Goal: Task Accomplishment & Management: Manage account settings

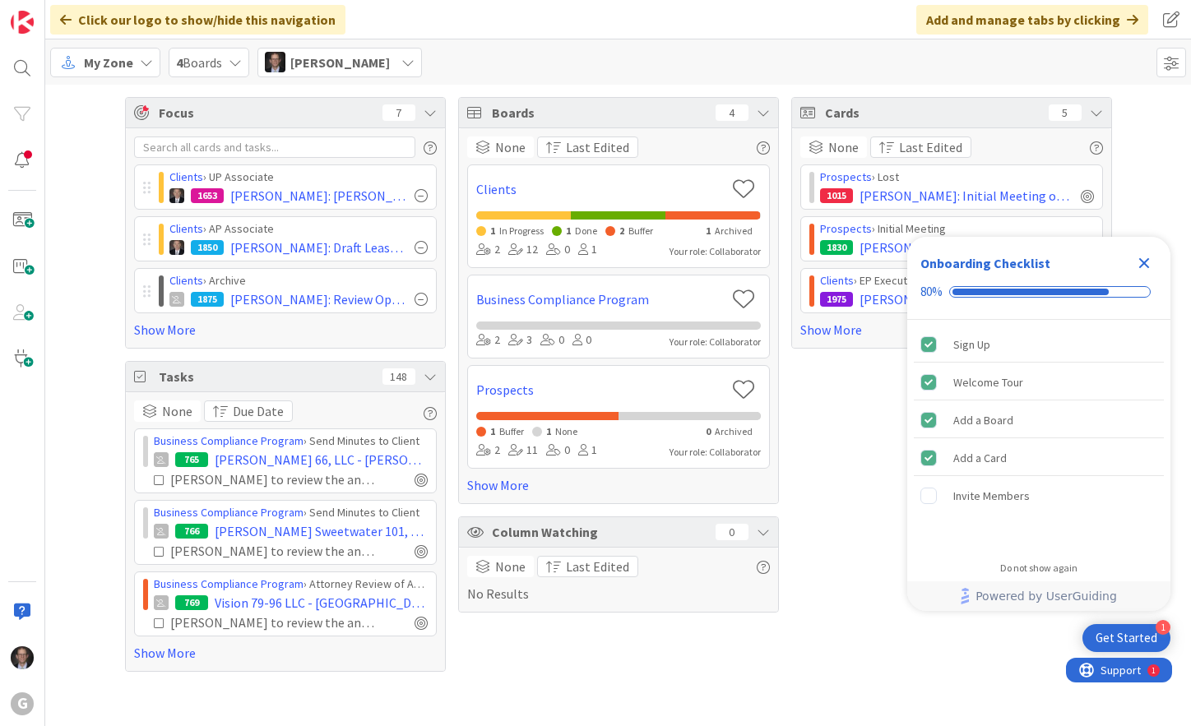
click at [118, 60] on span "My Zone" at bounding box center [108, 63] width 49 height 20
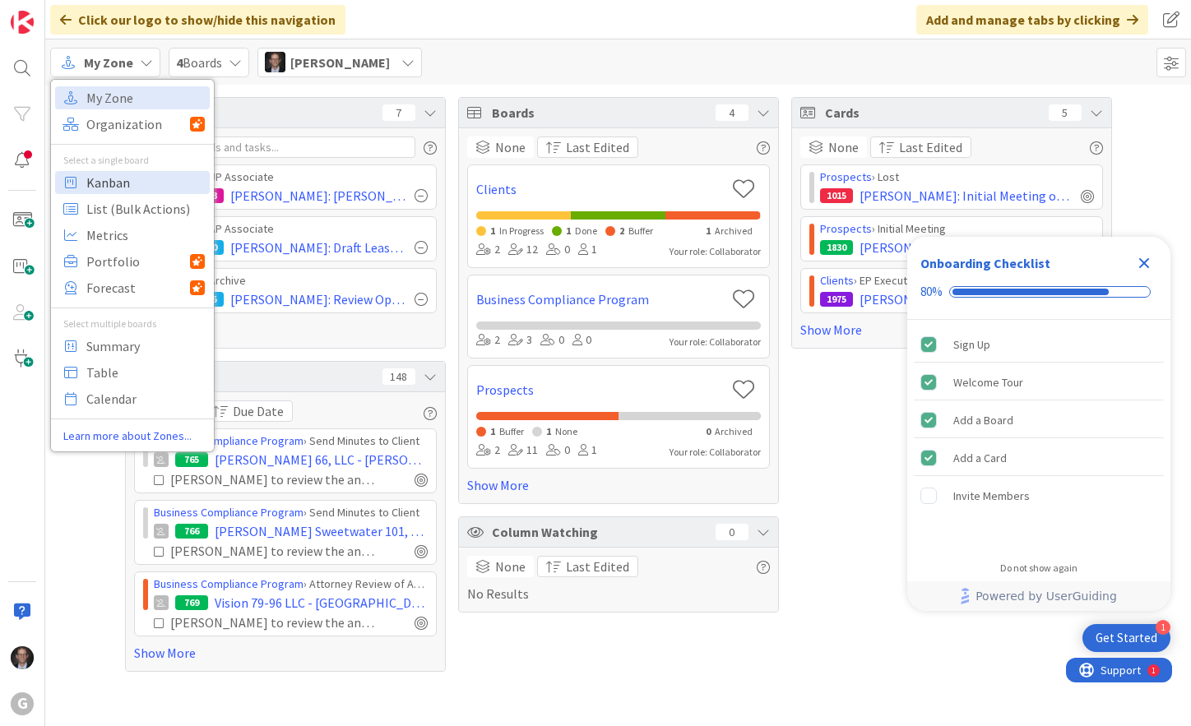
click at [105, 178] on span "Kanban" at bounding box center [145, 182] width 118 height 25
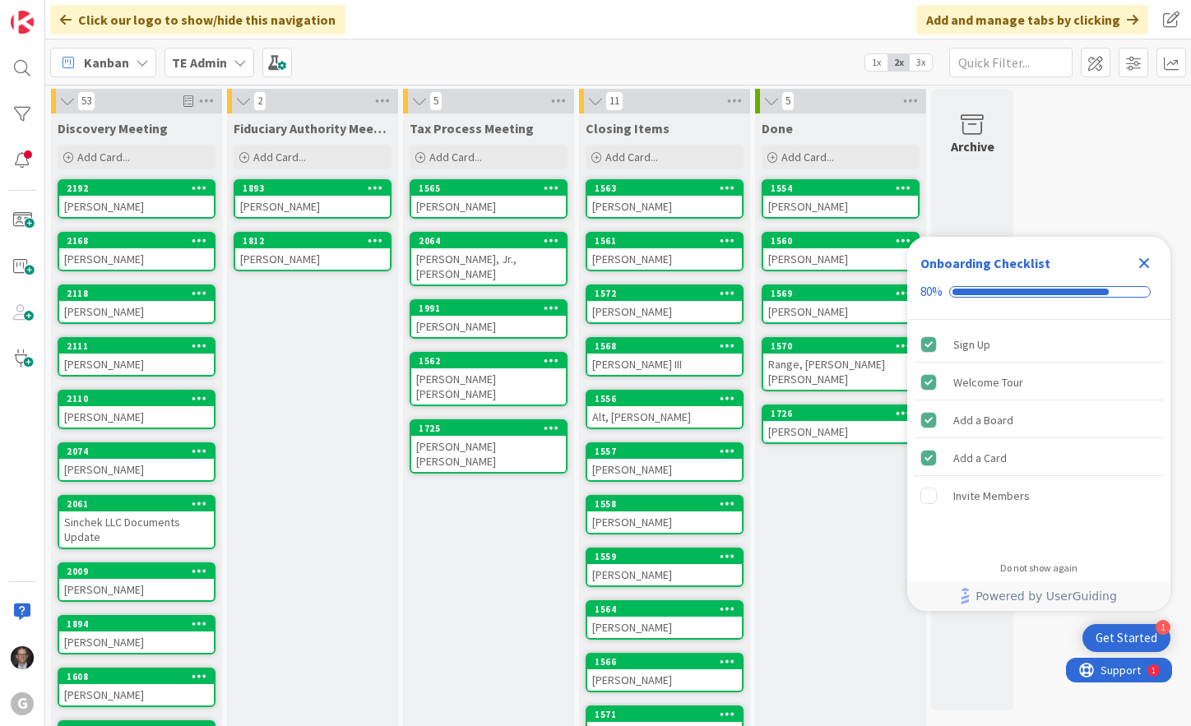
click at [229, 61] on div "TE Admin" at bounding box center [209, 63] width 90 height 30
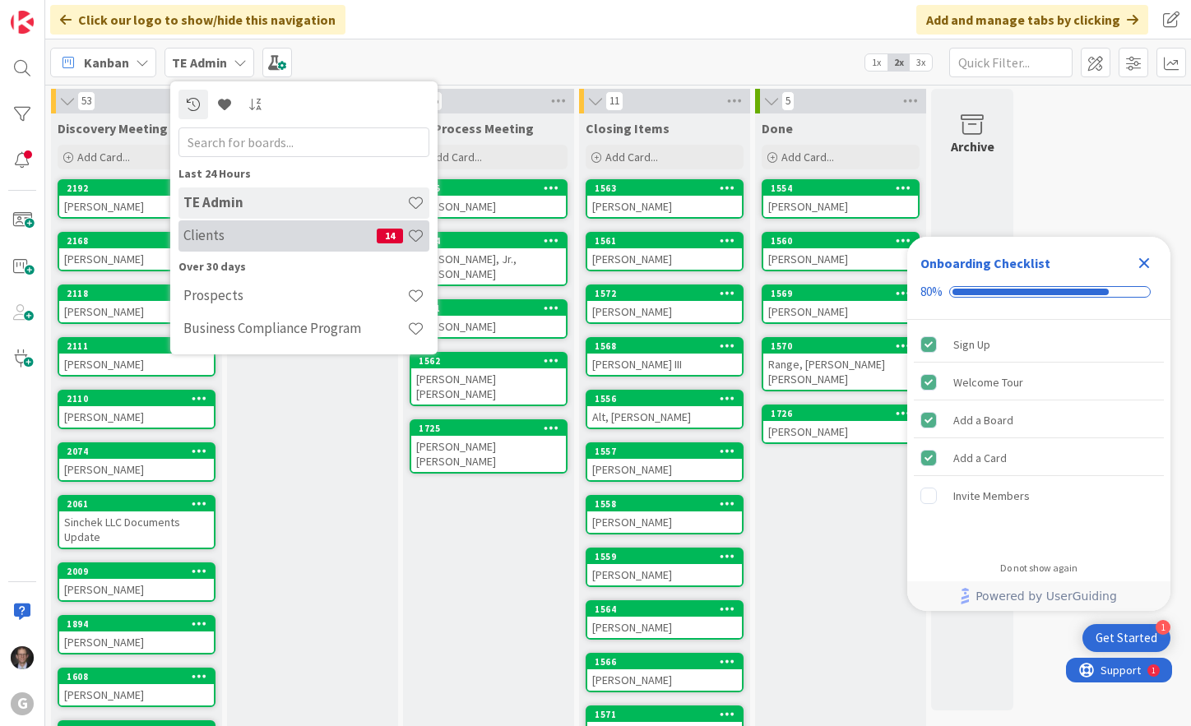
click at [210, 238] on h4 "Clients" at bounding box center [279, 235] width 193 height 16
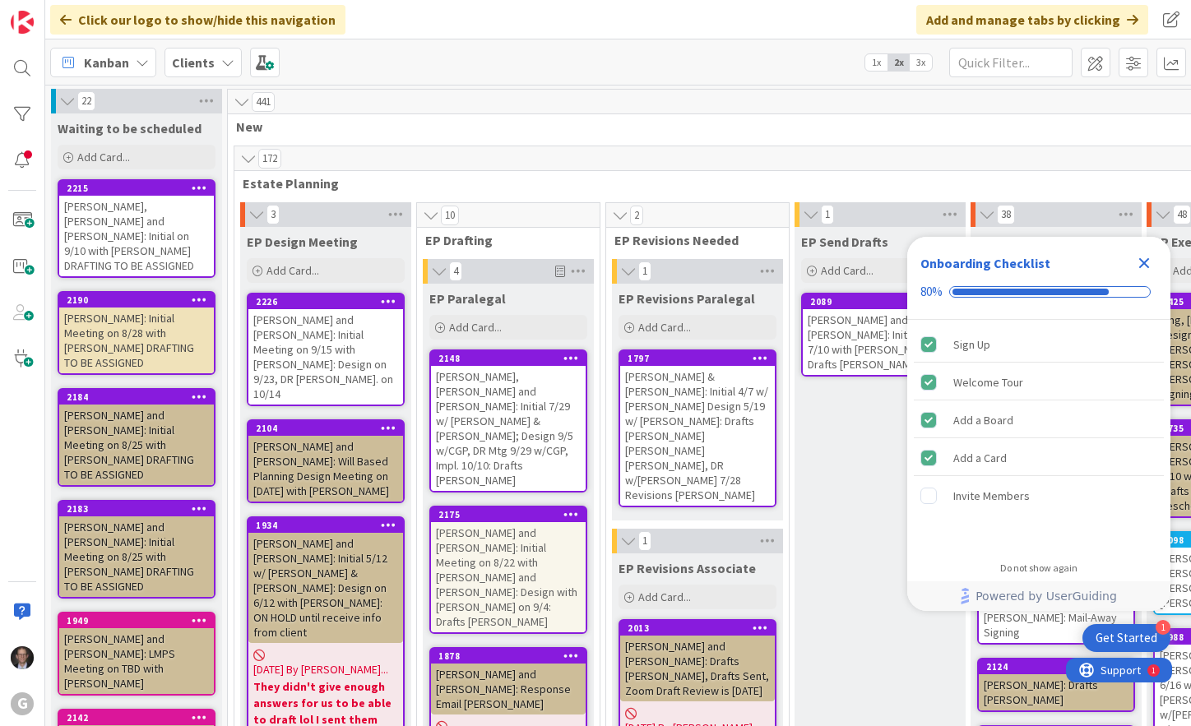
click at [1145, 262] on icon "Close Checklist" at bounding box center [1144, 263] width 11 height 11
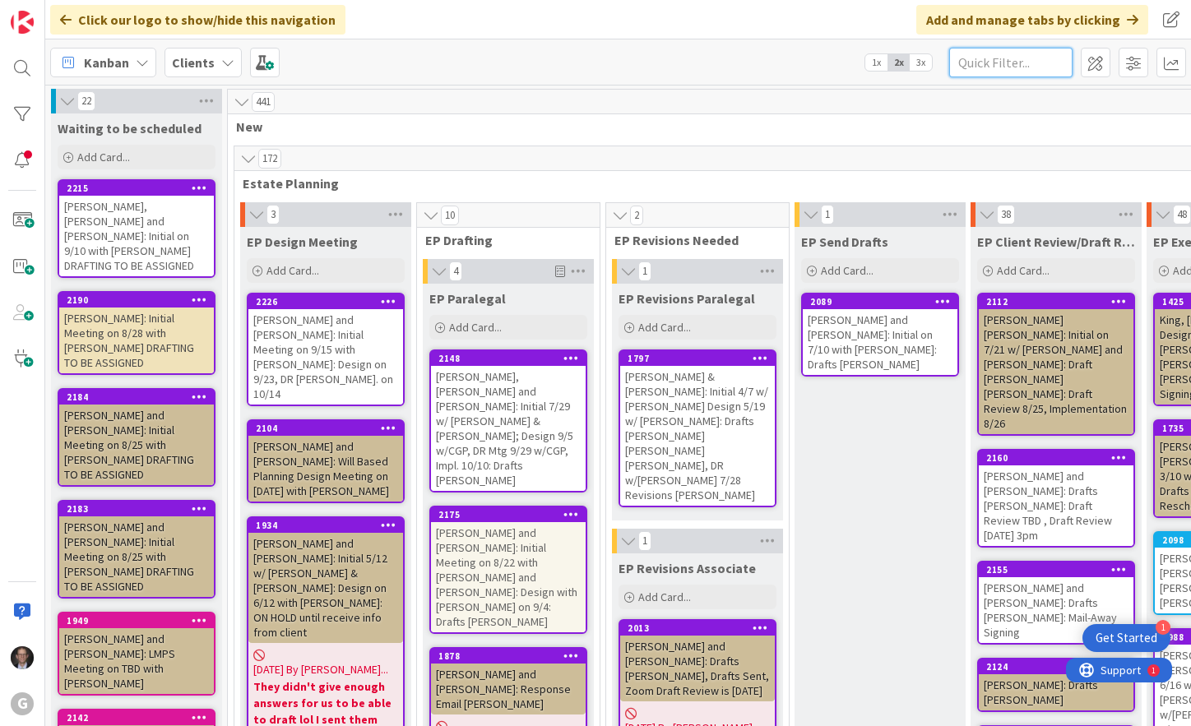
click at [986, 64] on input "text" at bounding box center [1010, 63] width 123 height 30
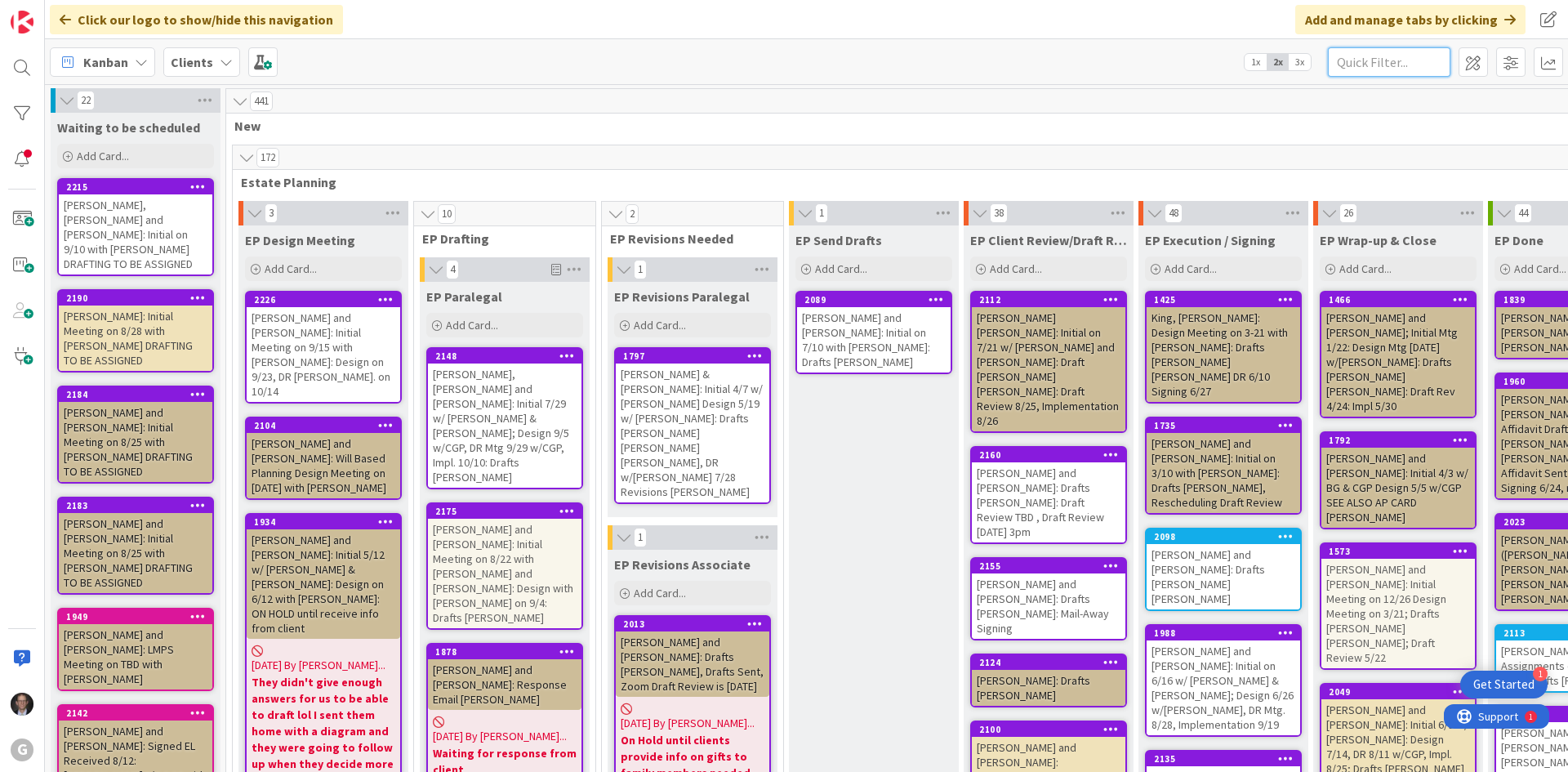
click at [1182, 62] on input "text" at bounding box center [1388, 63] width 122 height 30
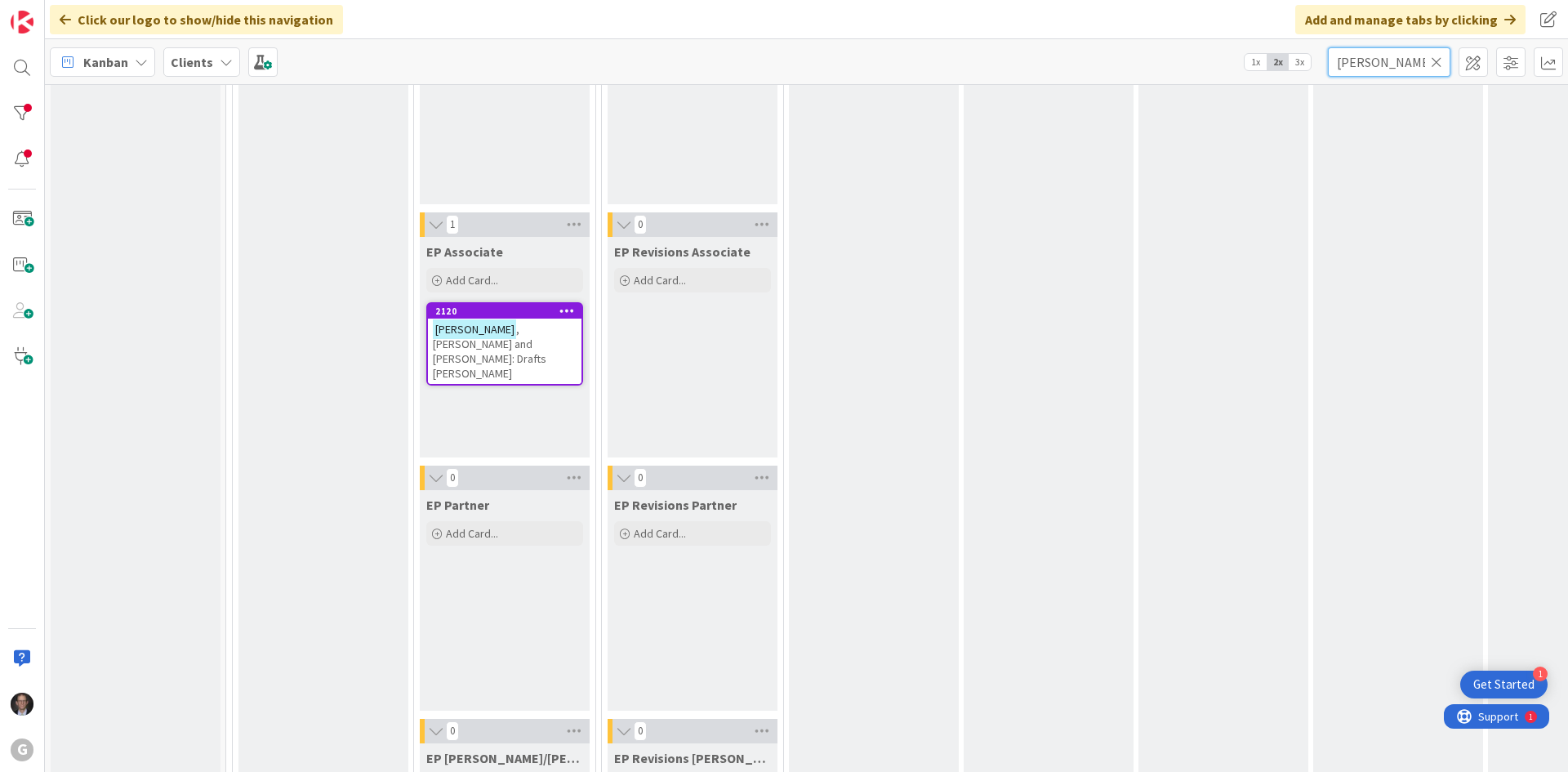
scroll to position [327, 0]
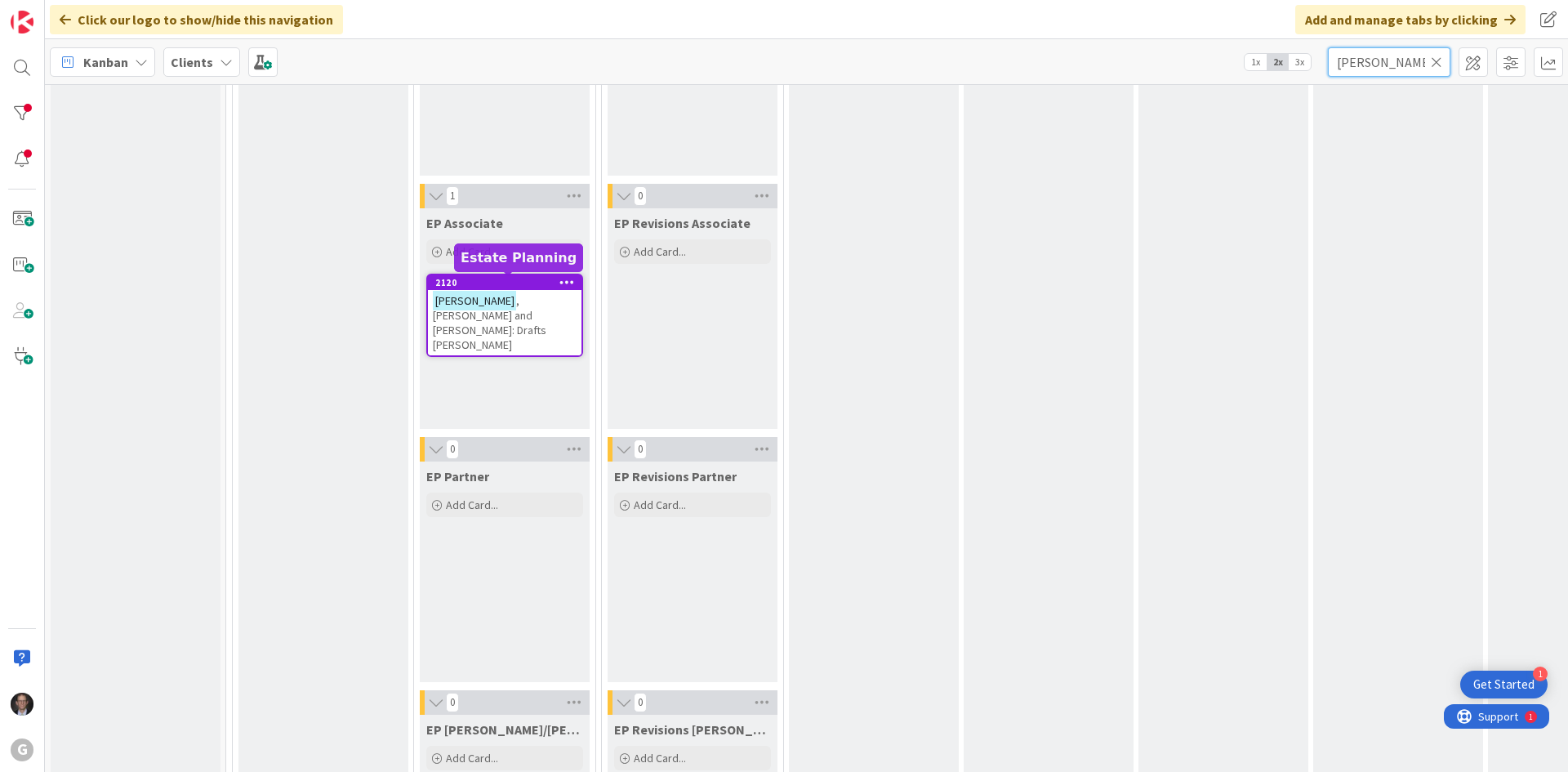
type input "[PERSON_NAME]"
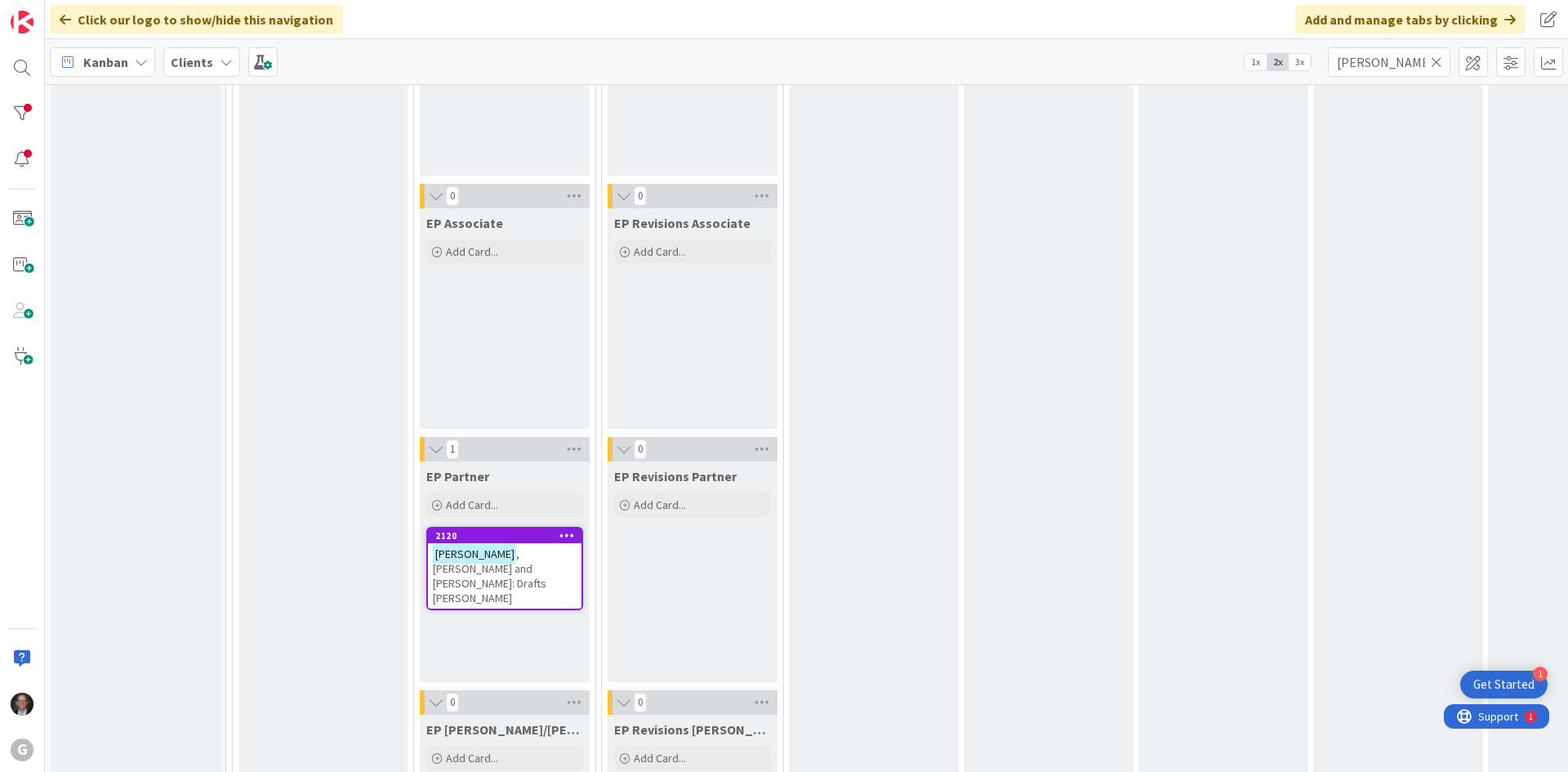
click at [530, 563] on span ", [PERSON_NAME] and [PERSON_NAME]: Drafts [PERSON_NAME]" at bounding box center [490, 575] width 113 height 59
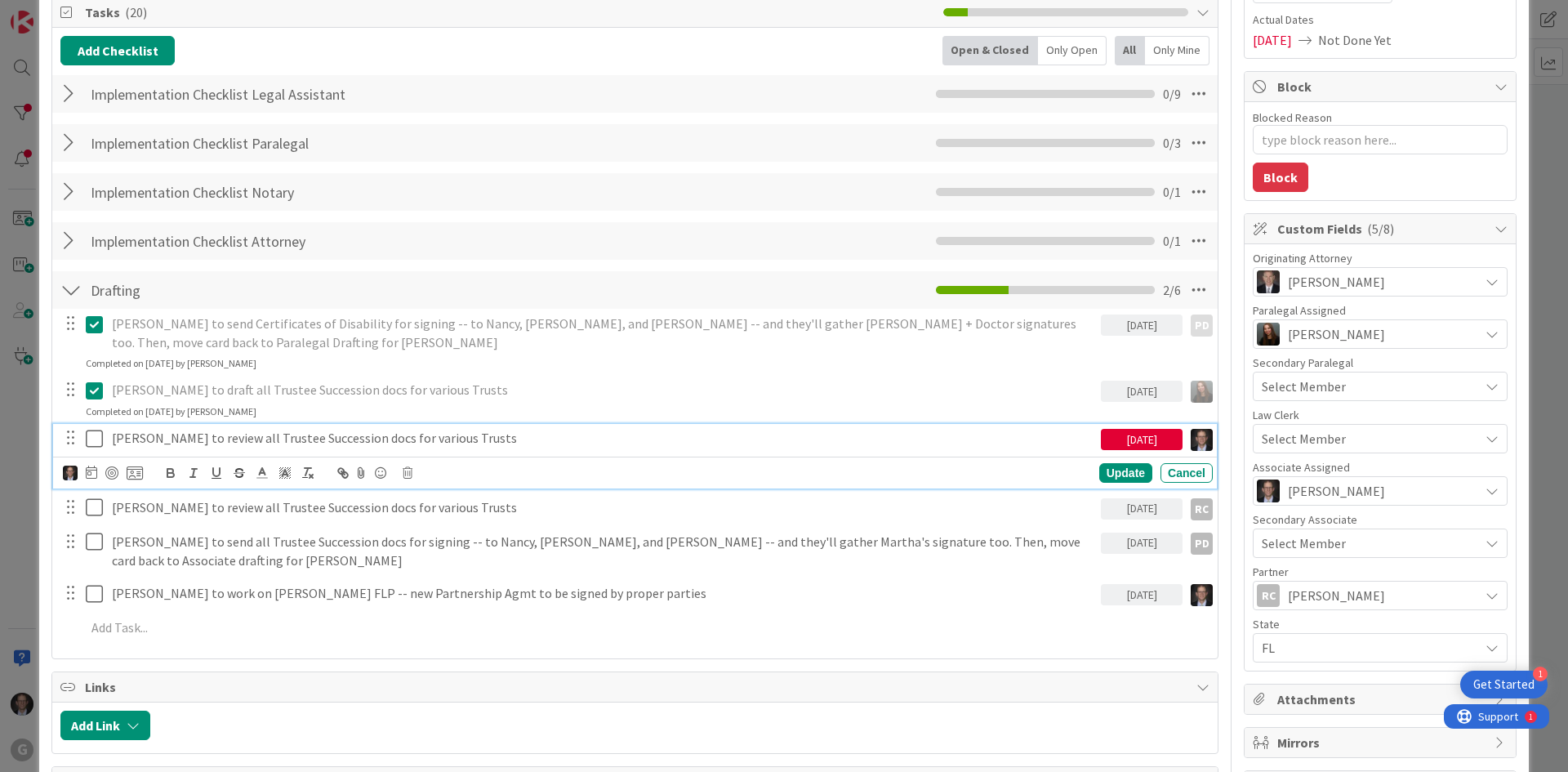
click at [94, 436] on icon at bounding box center [93, 439] width 17 height 20
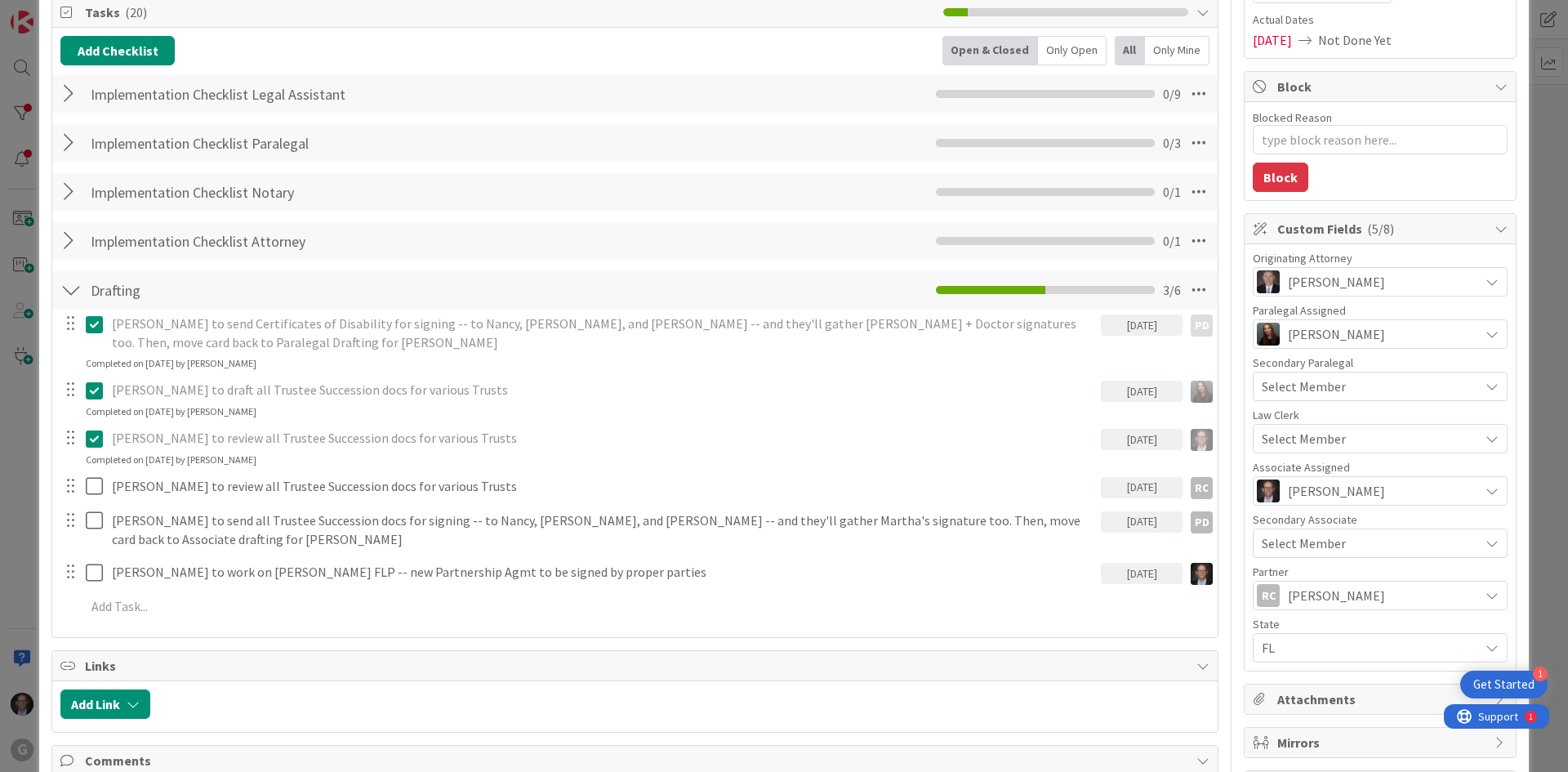
type textarea "x"
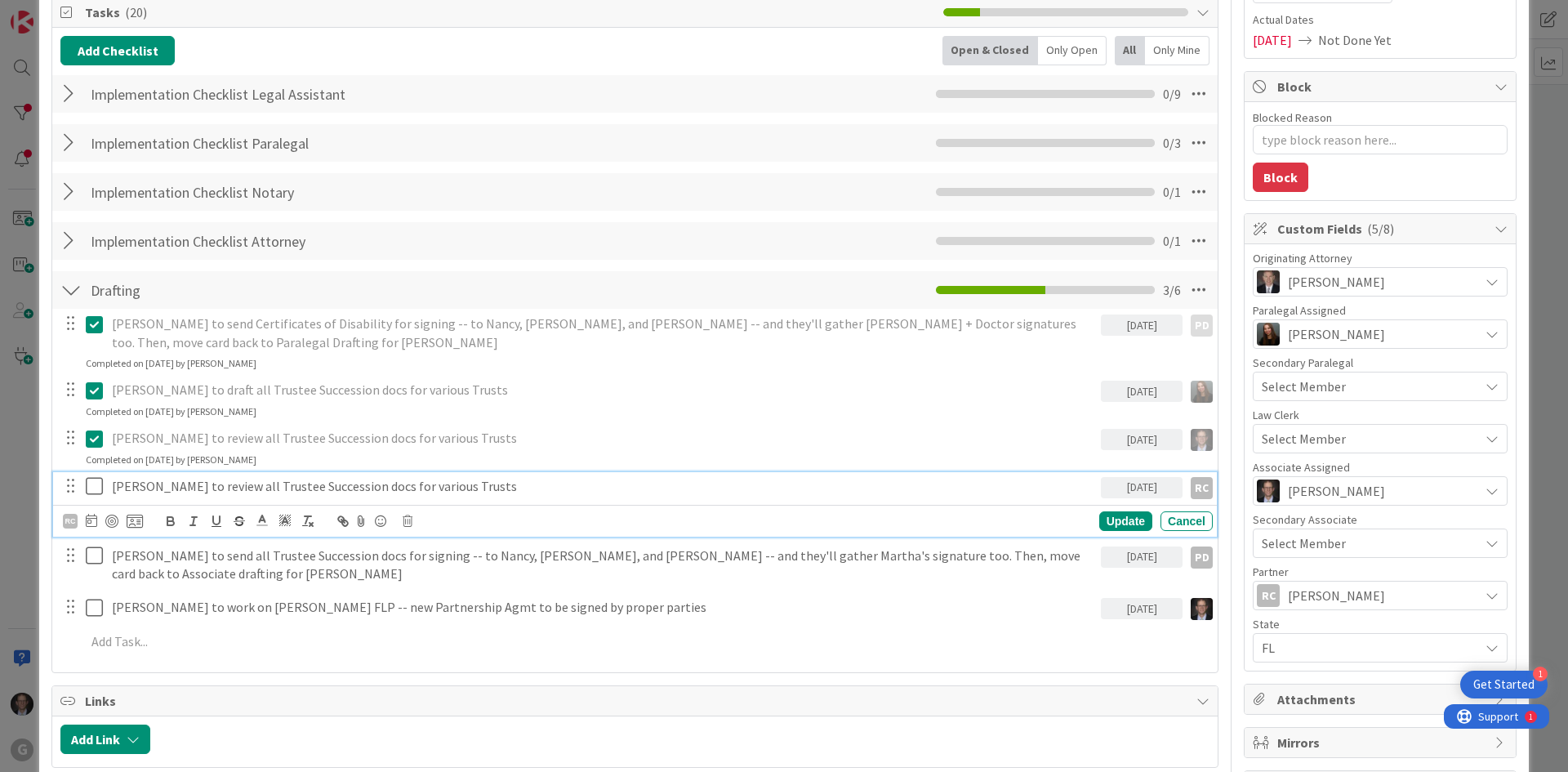
click at [361, 486] on p "[PERSON_NAME] to review all Trustee Succession docs for various Trusts" at bounding box center [603, 486] width 982 height 19
click at [92, 517] on icon at bounding box center [91, 520] width 12 height 13
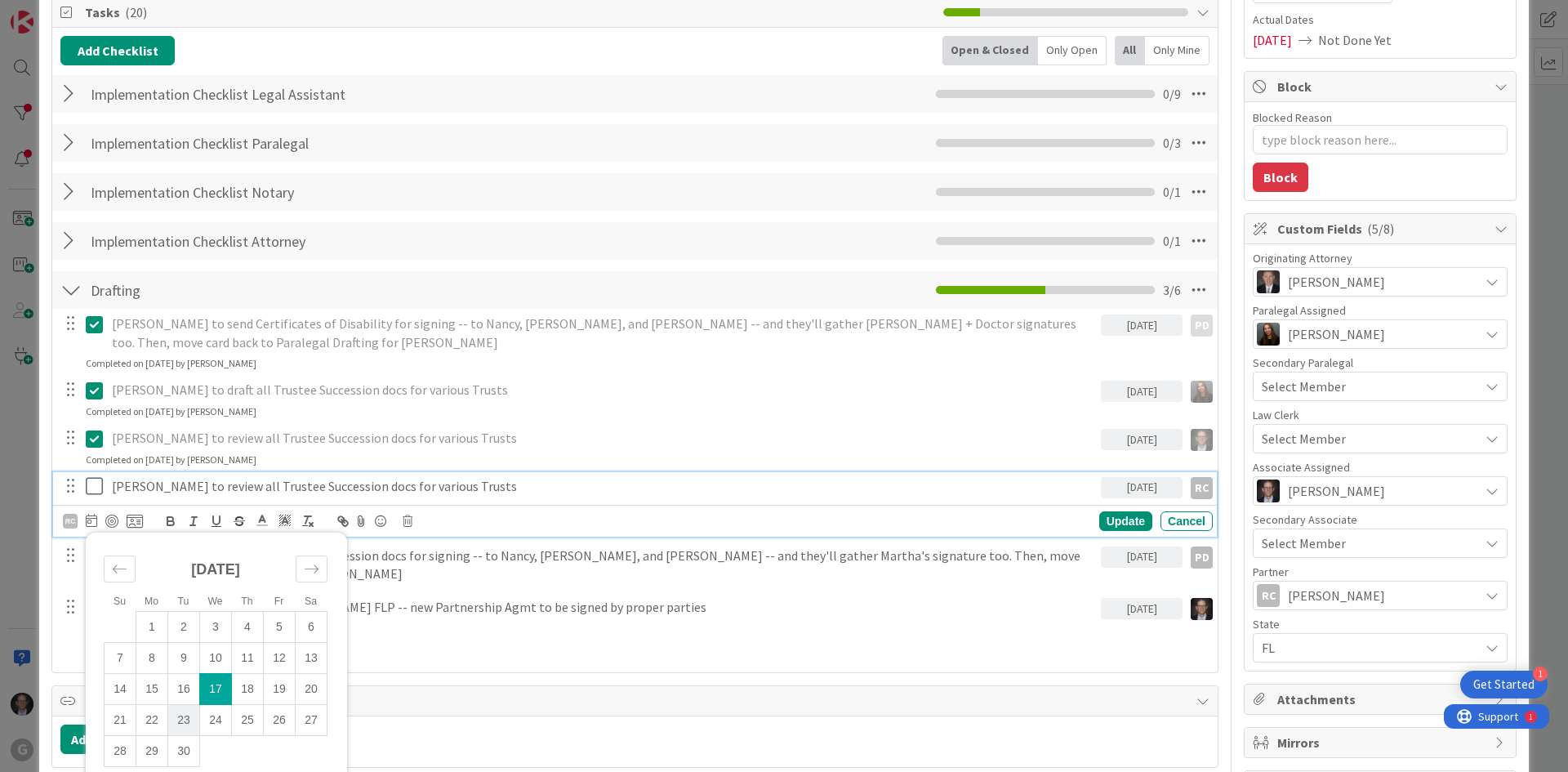
click at [186, 716] on td "23" at bounding box center [184, 719] width 32 height 31
type input "[DATE]"
type textarea "x"
click at [1114, 517] on div "Update" at bounding box center [1125, 522] width 53 height 20
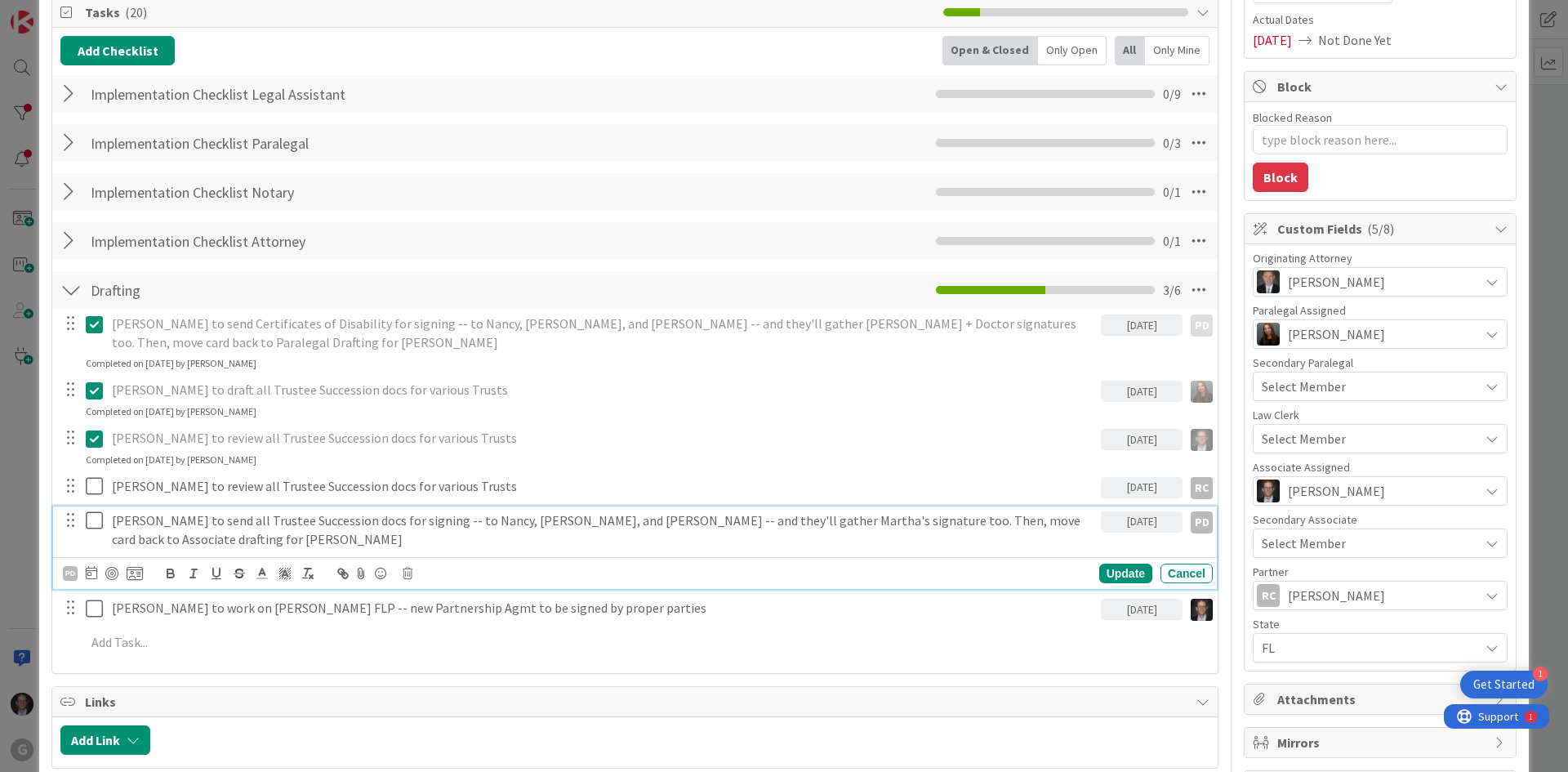
click at [195, 524] on p "[PERSON_NAME] to send all Trustee Succession docs for signing -- to Nancy, [PER…" at bounding box center [603, 530] width 982 height 37
click at [92, 566] on icon at bounding box center [91, 572] width 12 height 13
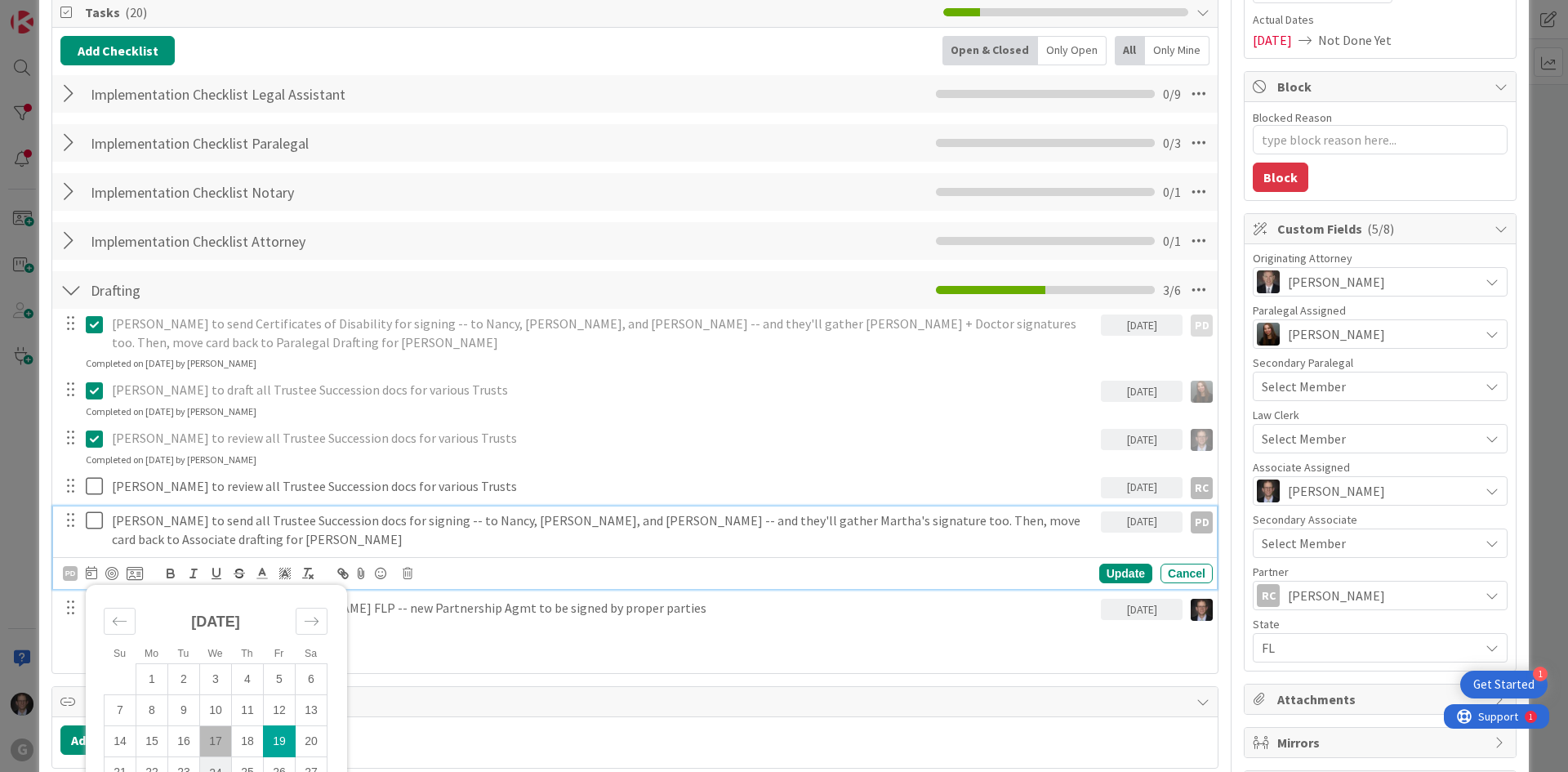
click at [213, 720] on td "24" at bounding box center [215, 772] width 32 height 31
type input "[DATE]"
click at [1105, 563] on div "Update" at bounding box center [1125, 573] width 53 height 20
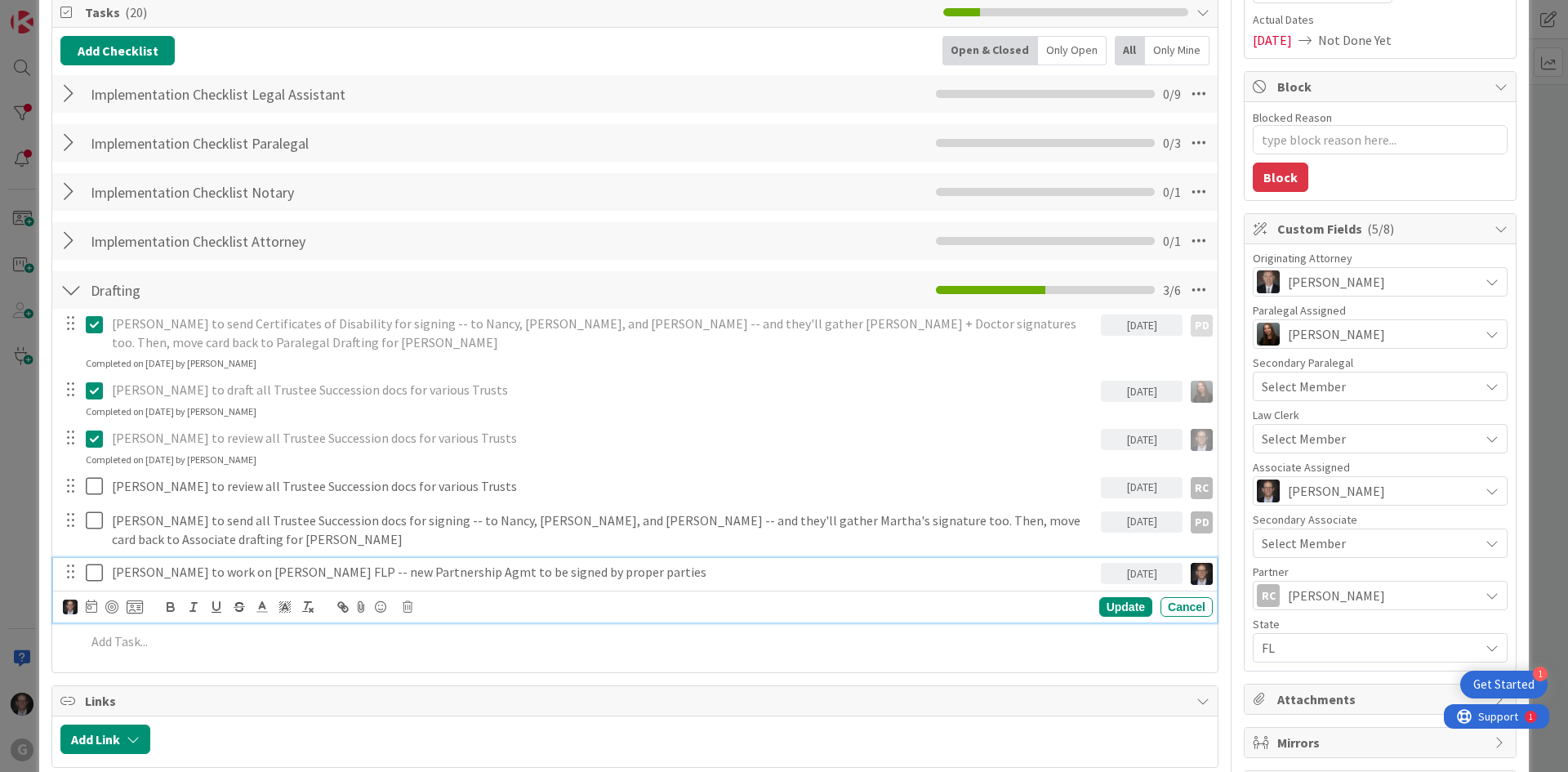
click at [98, 563] on icon at bounding box center [93, 573] width 17 height 20
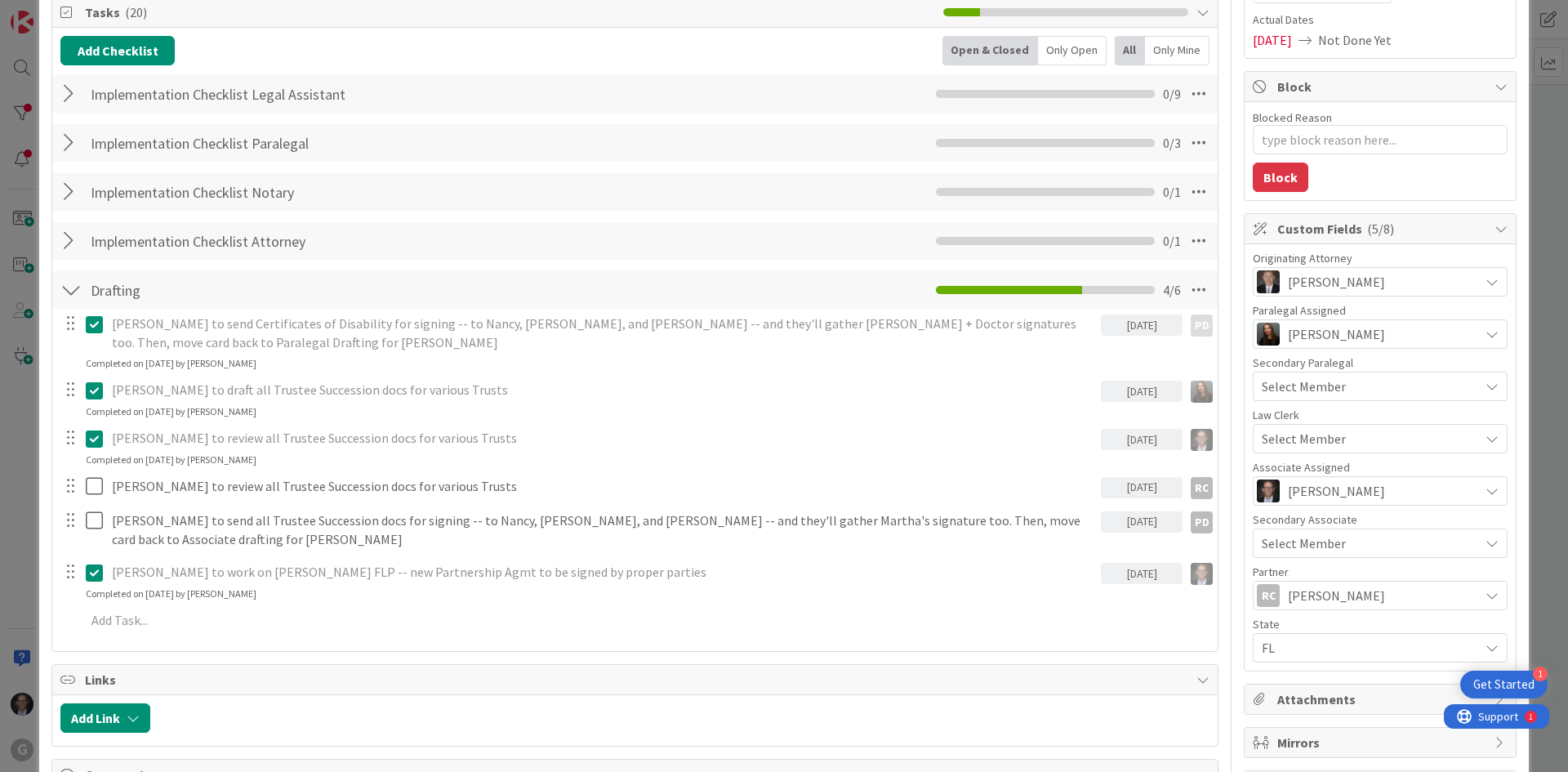
type textarea "x"
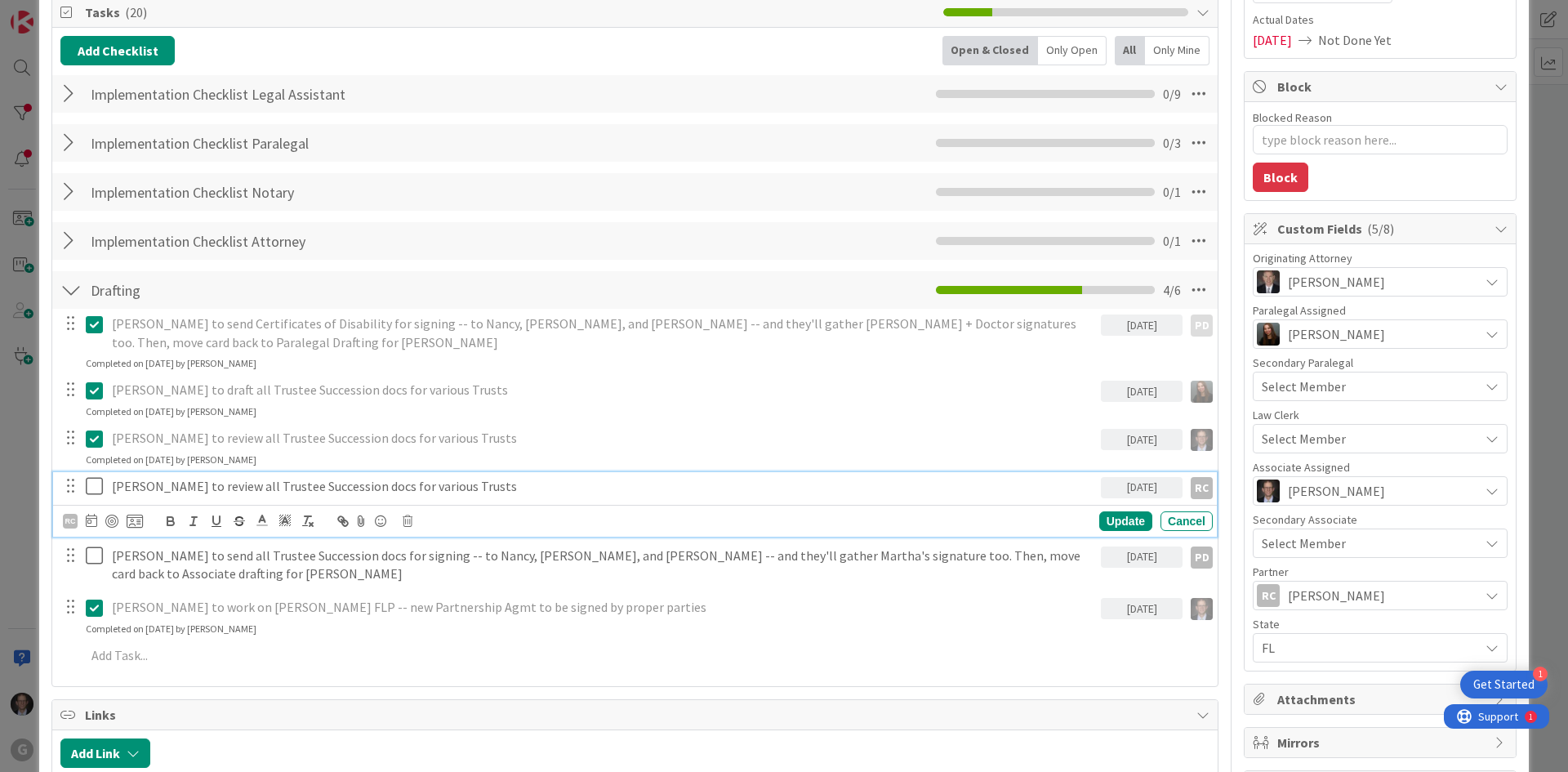
click at [326, 484] on p "[PERSON_NAME] to review all Trustee Succession docs for various Trusts" at bounding box center [603, 486] width 982 height 19
click at [1104, 522] on div "Update" at bounding box center [1125, 522] width 53 height 20
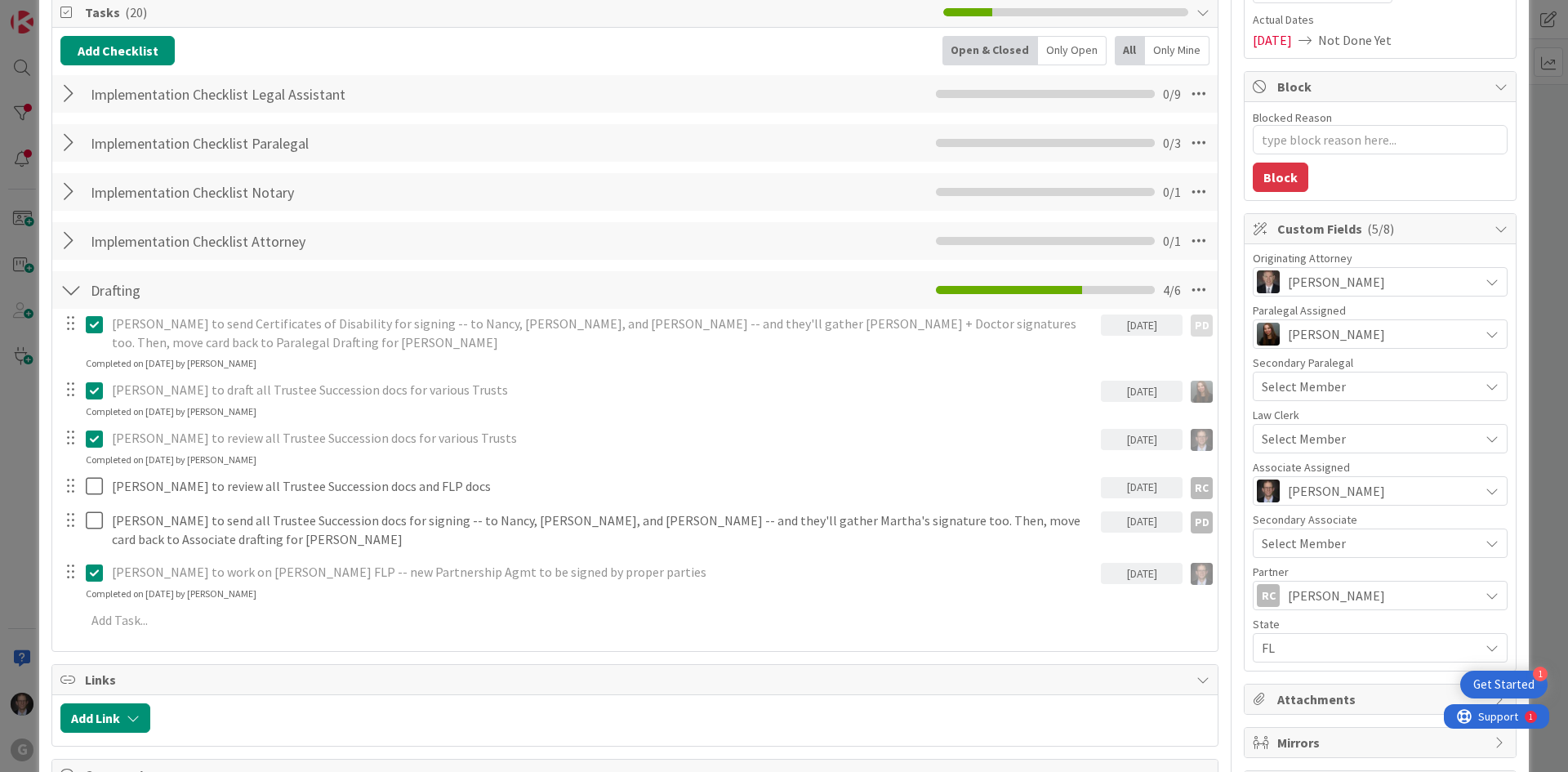
type textarea "x"
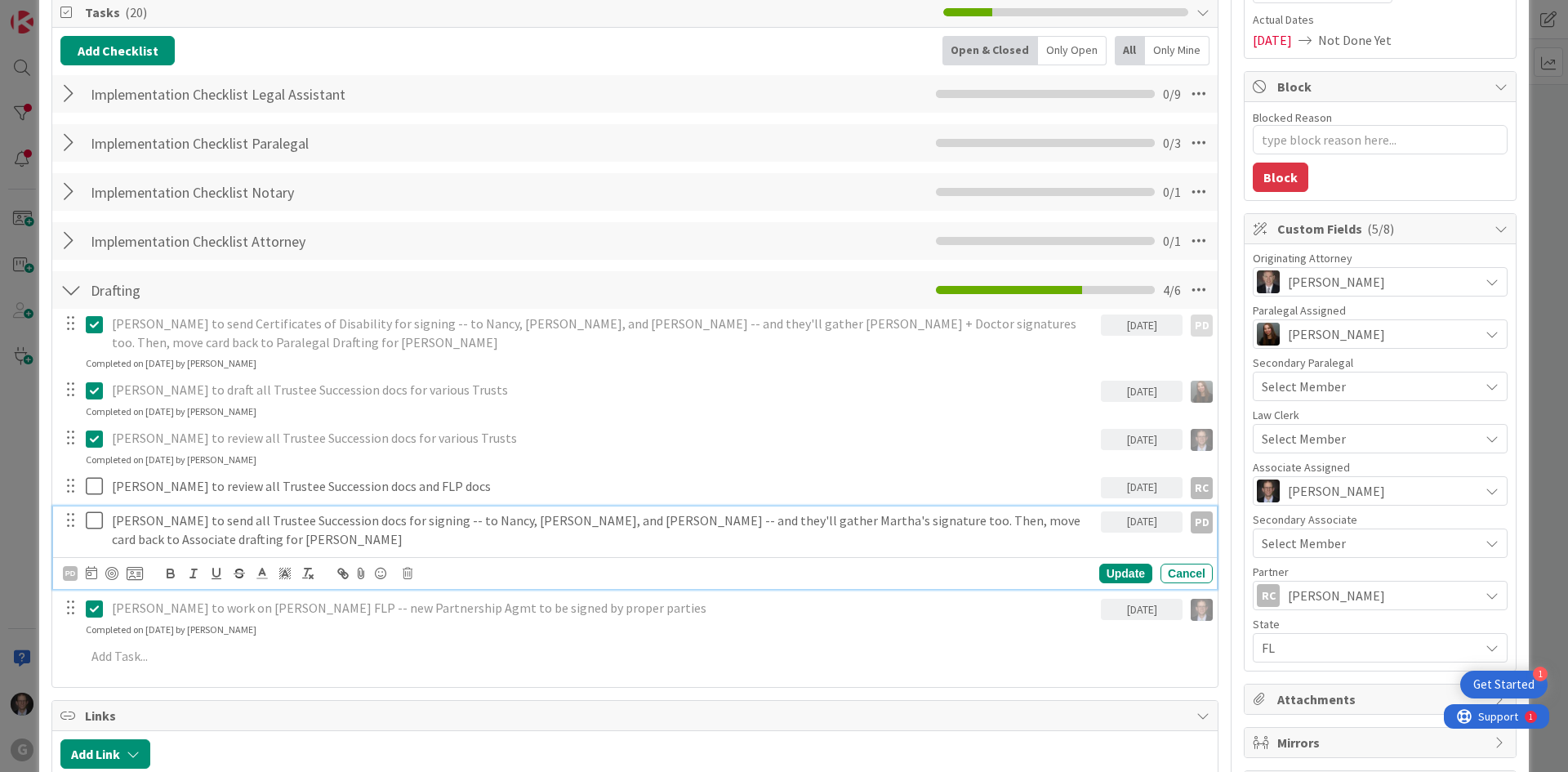
click at [333, 517] on p "[PERSON_NAME] to send all Trustee Succession docs for signing -- to Nancy, [PER…" at bounding box center [603, 530] width 982 height 37
click at [798, 520] on p "[PERSON_NAME] to send all Trustee Succession docs for signing -- to Nancy, [PER…" at bounding box center [603, 530] width 982 height 37
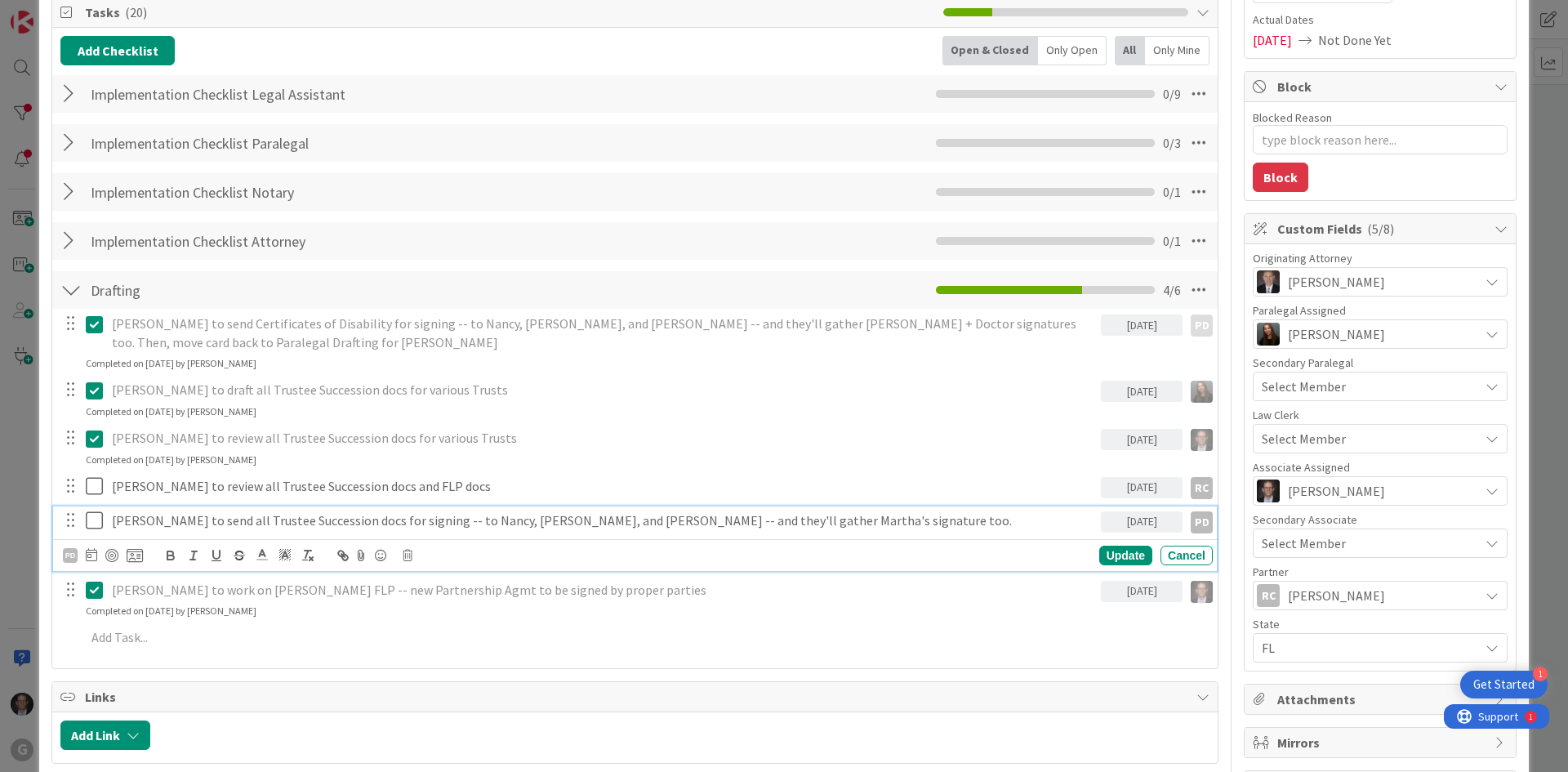
click at [330, 520] on p "[PERSON_NAME] to send all Trustee Succession docs for signing -- to Nancy, [PER…" at bounding box center [603, 521] width 982 height 19
click at [1104, 553] on div "Update" at bounding box center [1125, 555] width 53 height 20
type textarea "x"
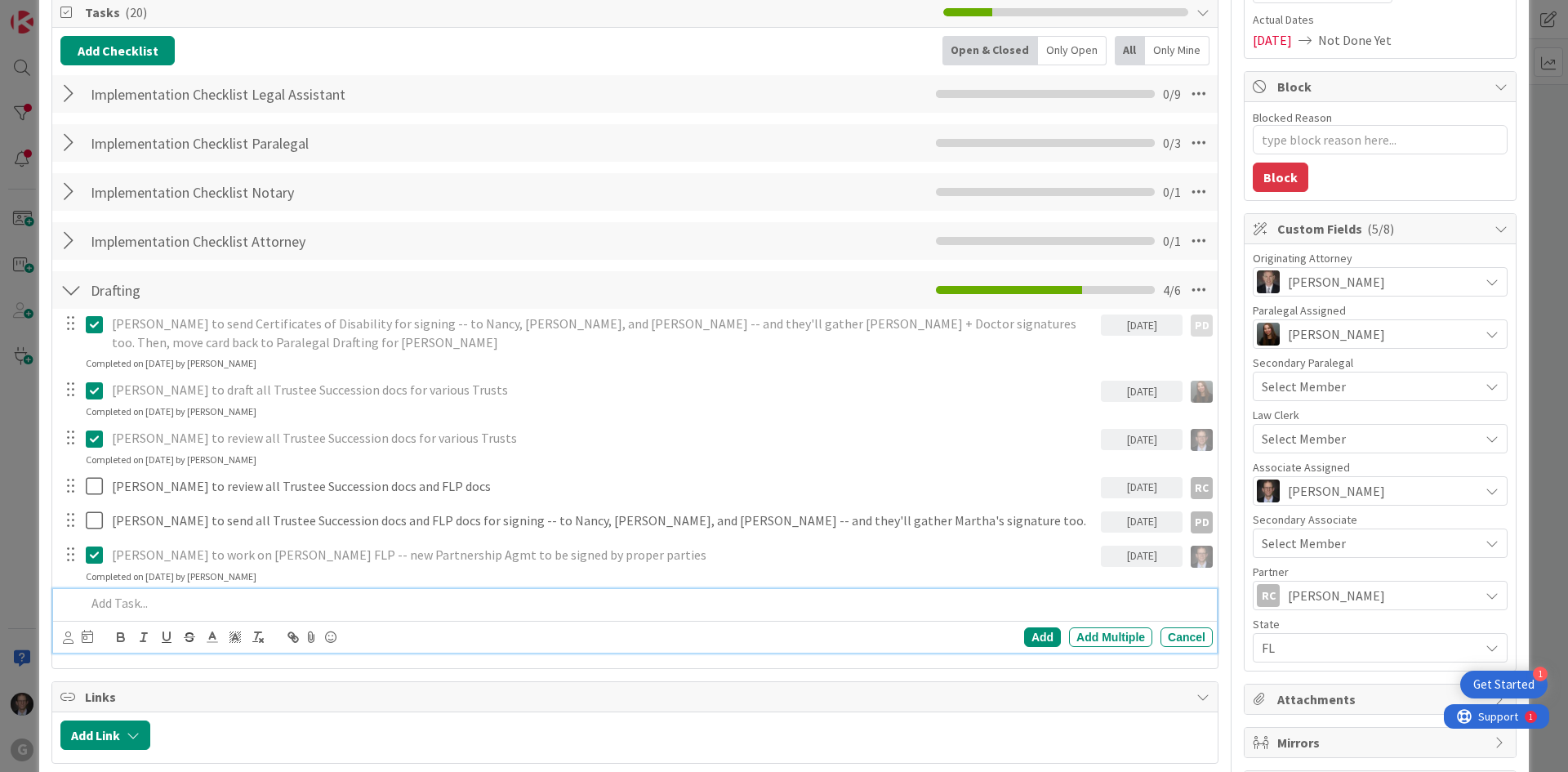
click at [140, 605] on p at bounding box center [645, 603] width 1120 height 19
click at [65, 639] on icon at bounding box center [68, 638] width 11 height 12
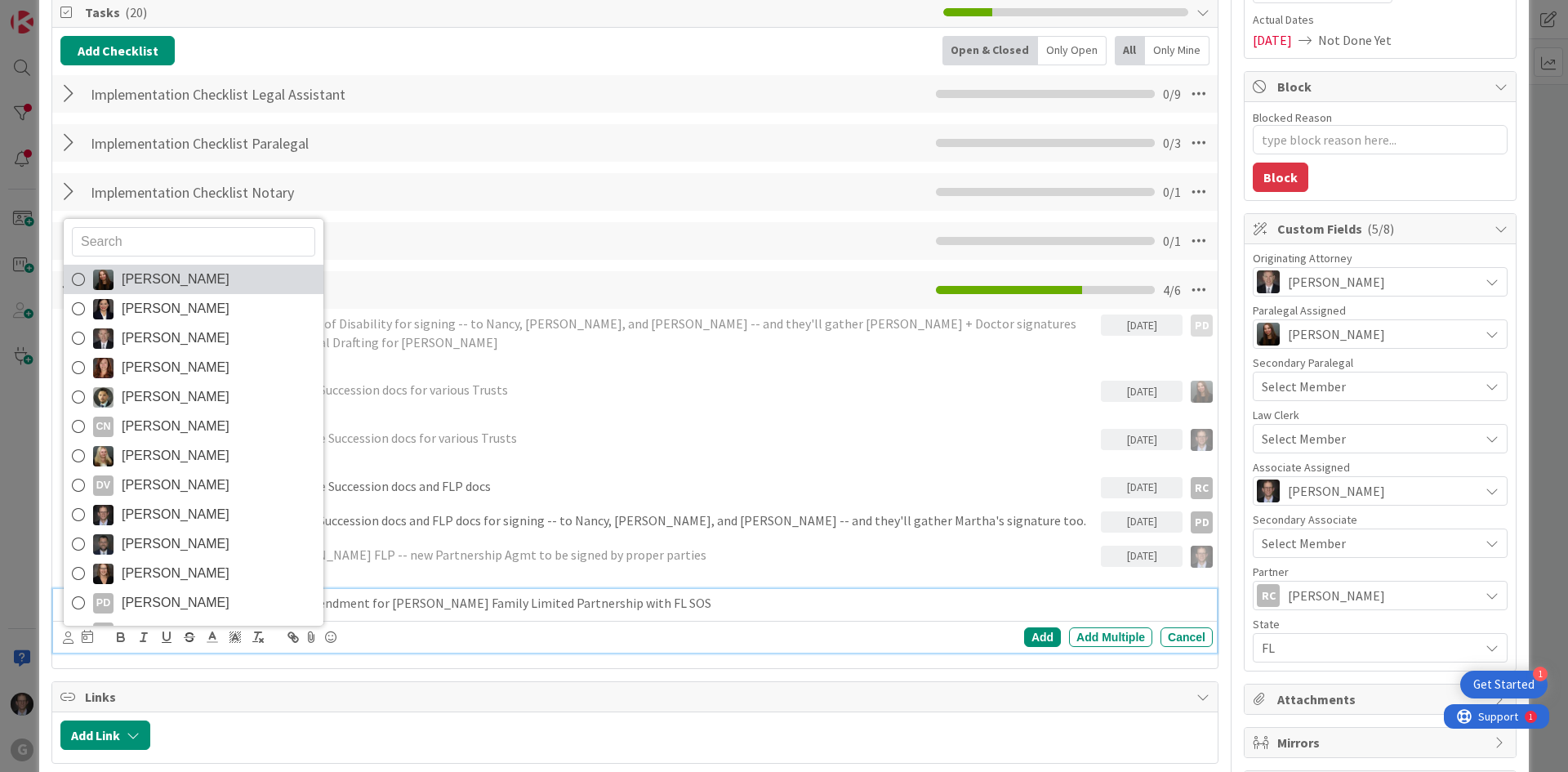
click at [80, 278] on icon at bounding box center [77, 279] width 13 height 25
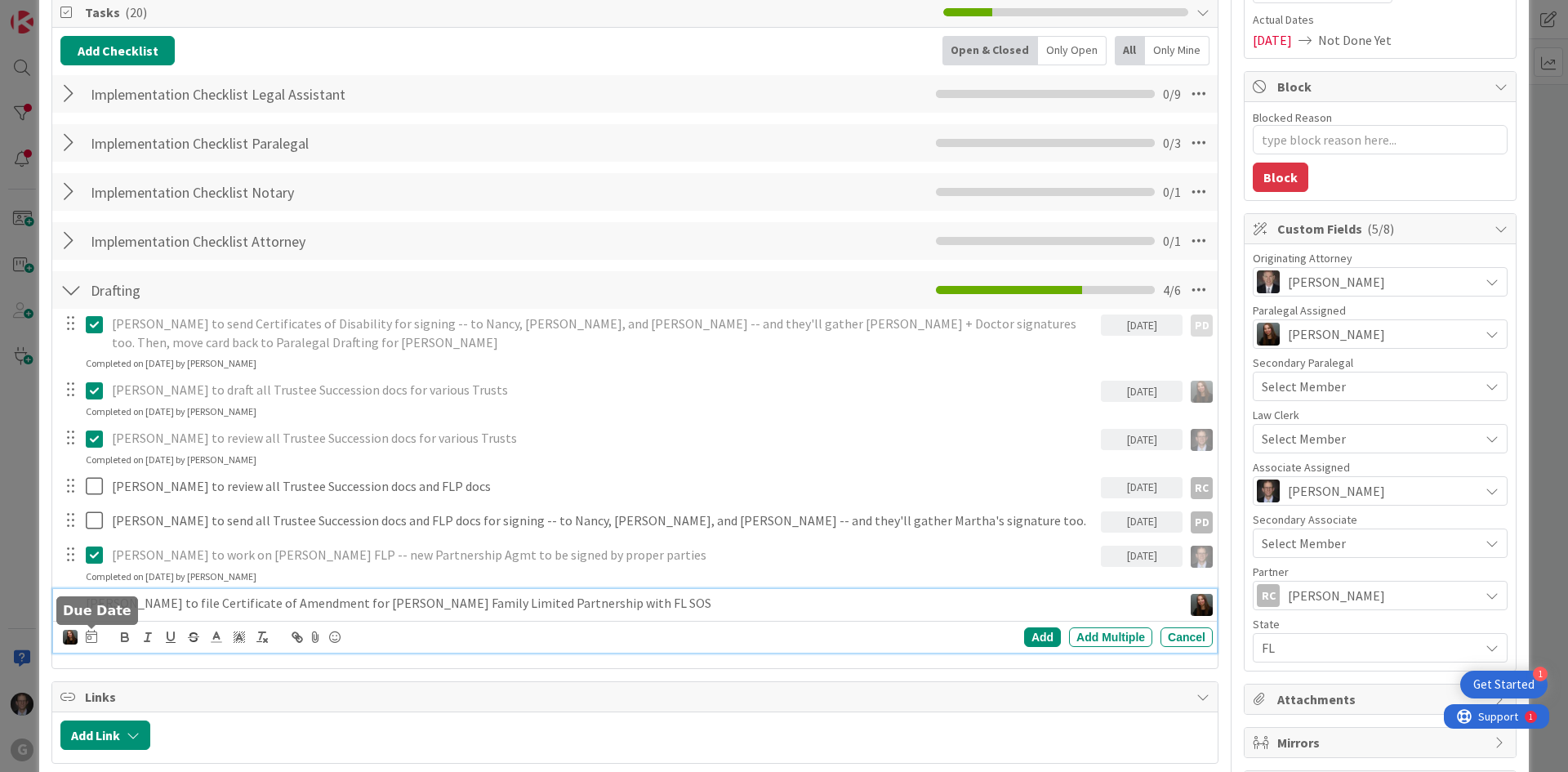
click at [89, 636] on icon at bounding box center [91, 636] width 12 height 13
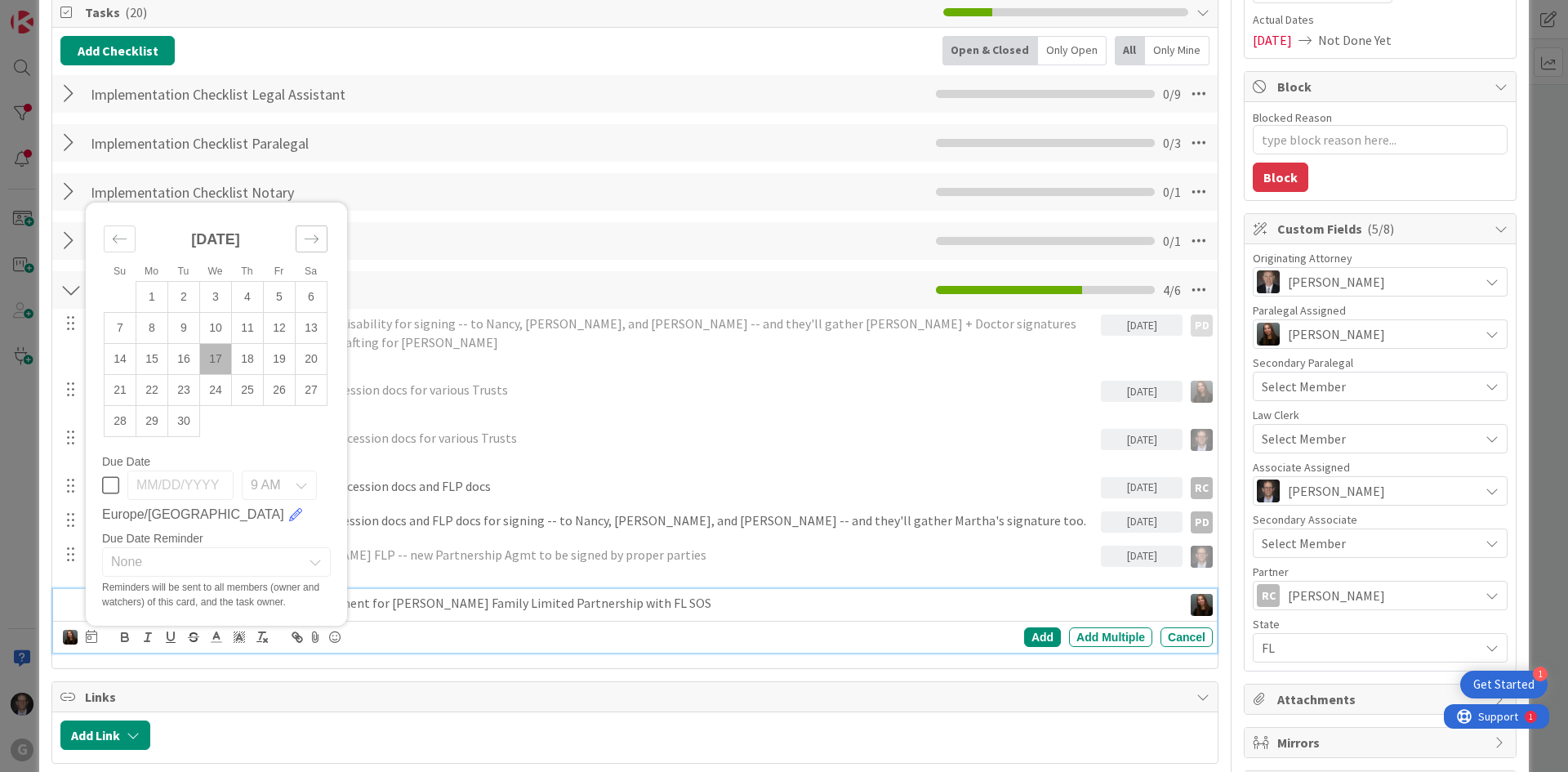
click at [312, 243] on icon "Move forward to switch to the next month." at bounding box center [312, 239] width 16 height 16
click at [217, 329] on td "8" at bounding box center [215, 328] width 32 height 31
click at [1026, 635] on div "Add" at bounding box center [1042, 637] width 37 height 20
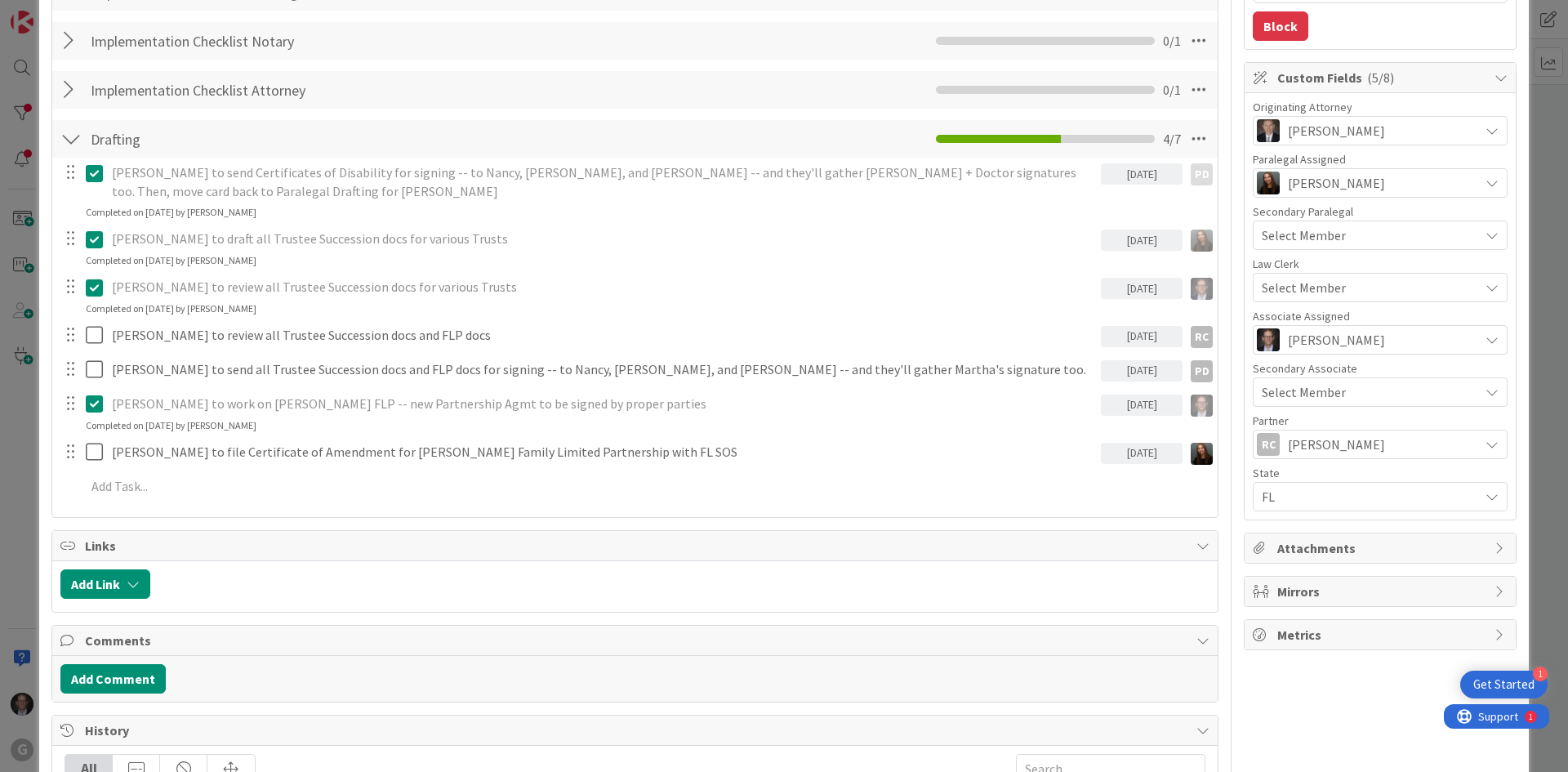
scroll to position [373, 0]
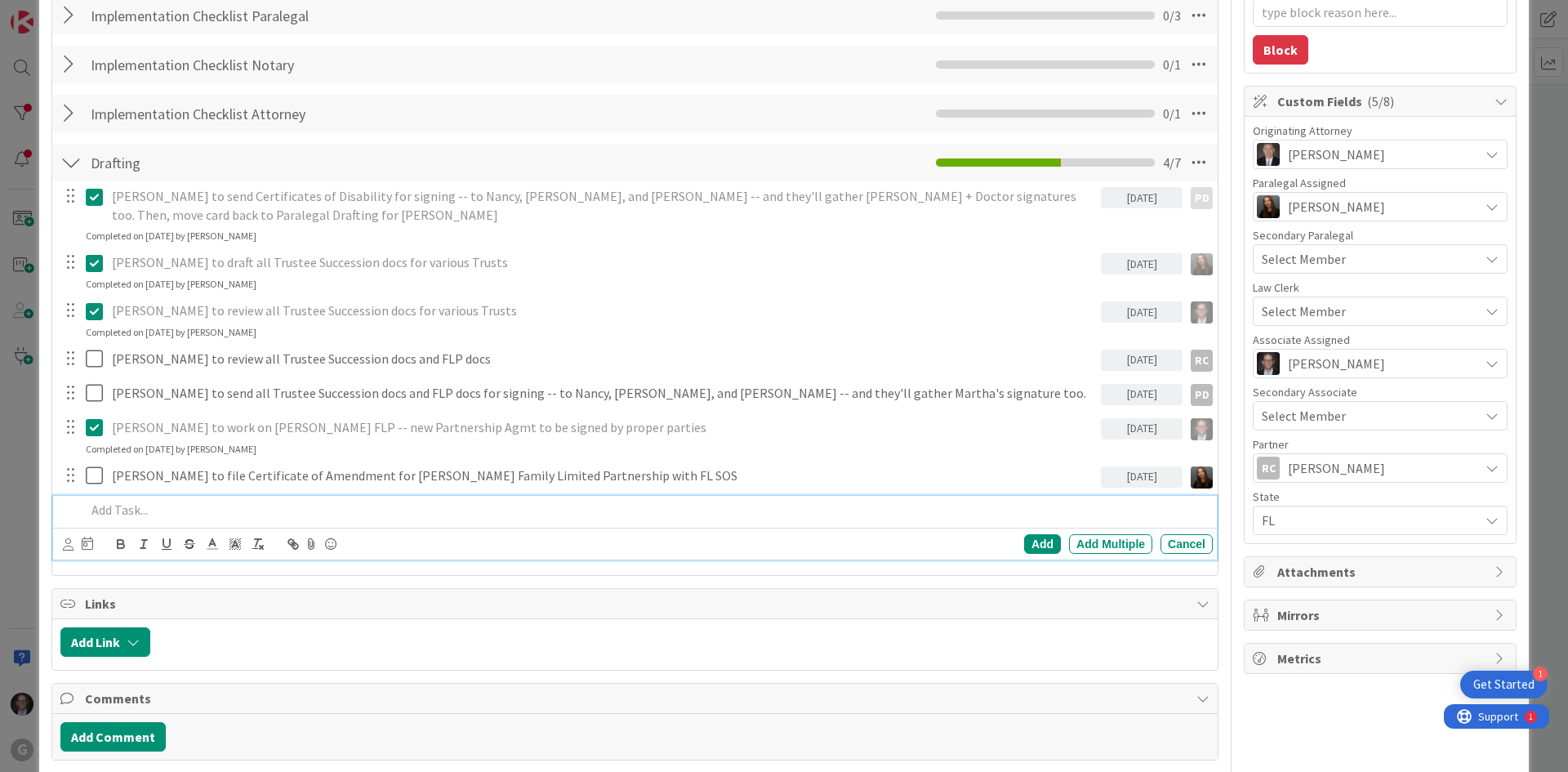
click at [114, 508] on p at bounding box center [645, 510] width 1120 height 19
click at [66, 543] on icon at bounding box center [68, 544] width 11 height 12
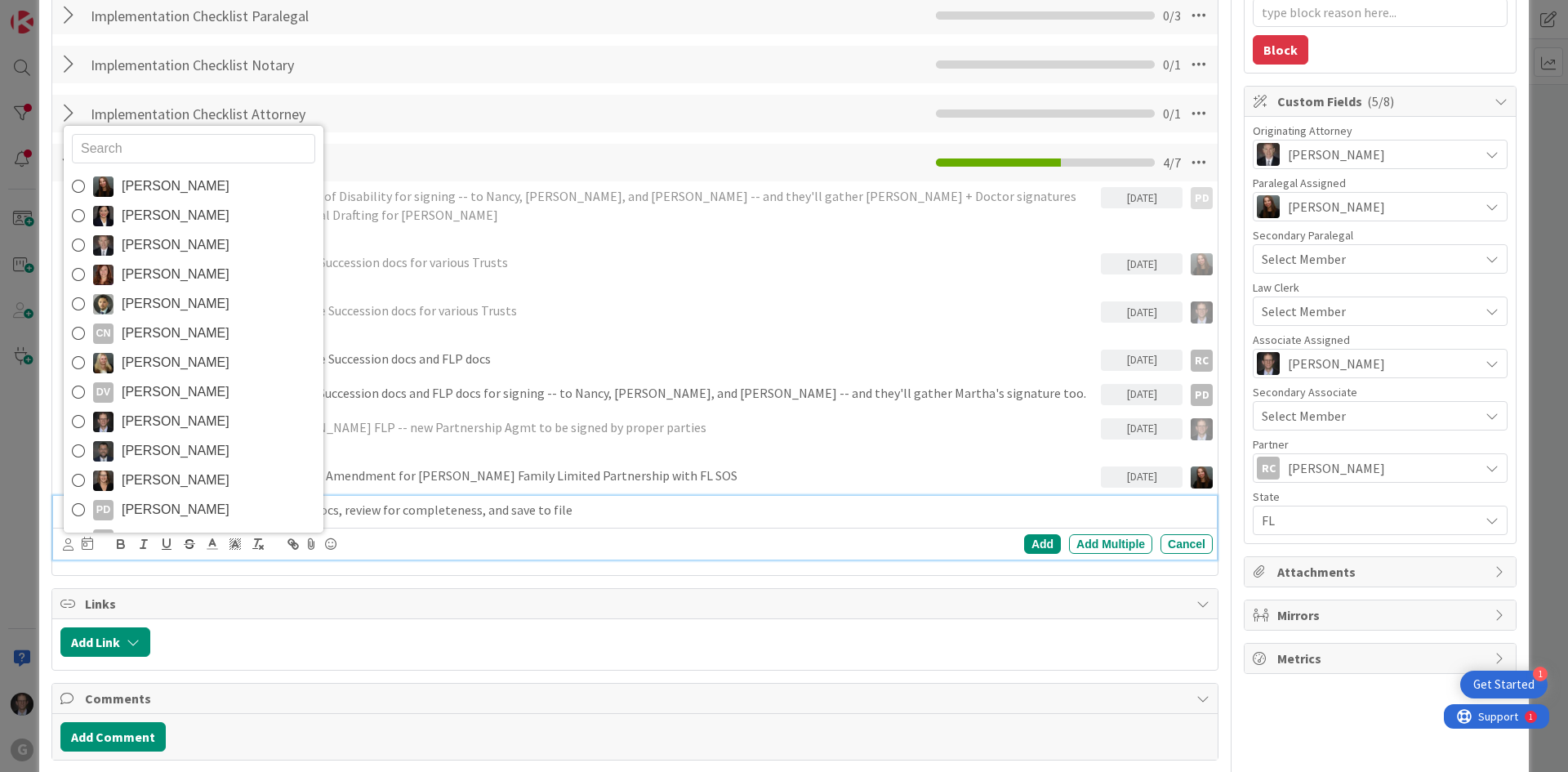
click at [534, 508] on p "[PERSON_NAME] to watch for all signed docs, review for completeness, and save t…" at bounding box center [645, 510] width 1120 height 19
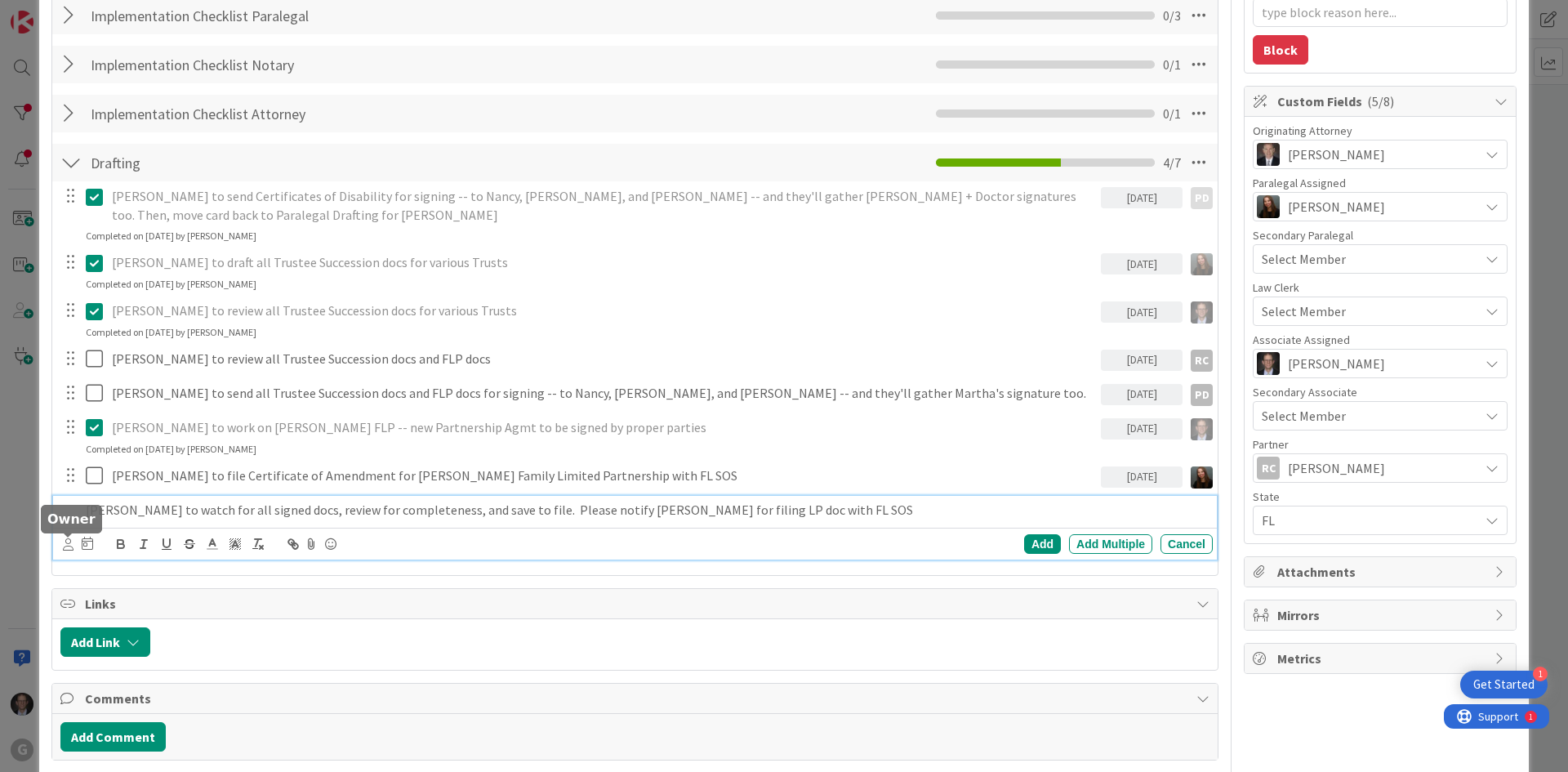
click at [66, 544] on icon at bounding box center [68, 544] width 11 height 12
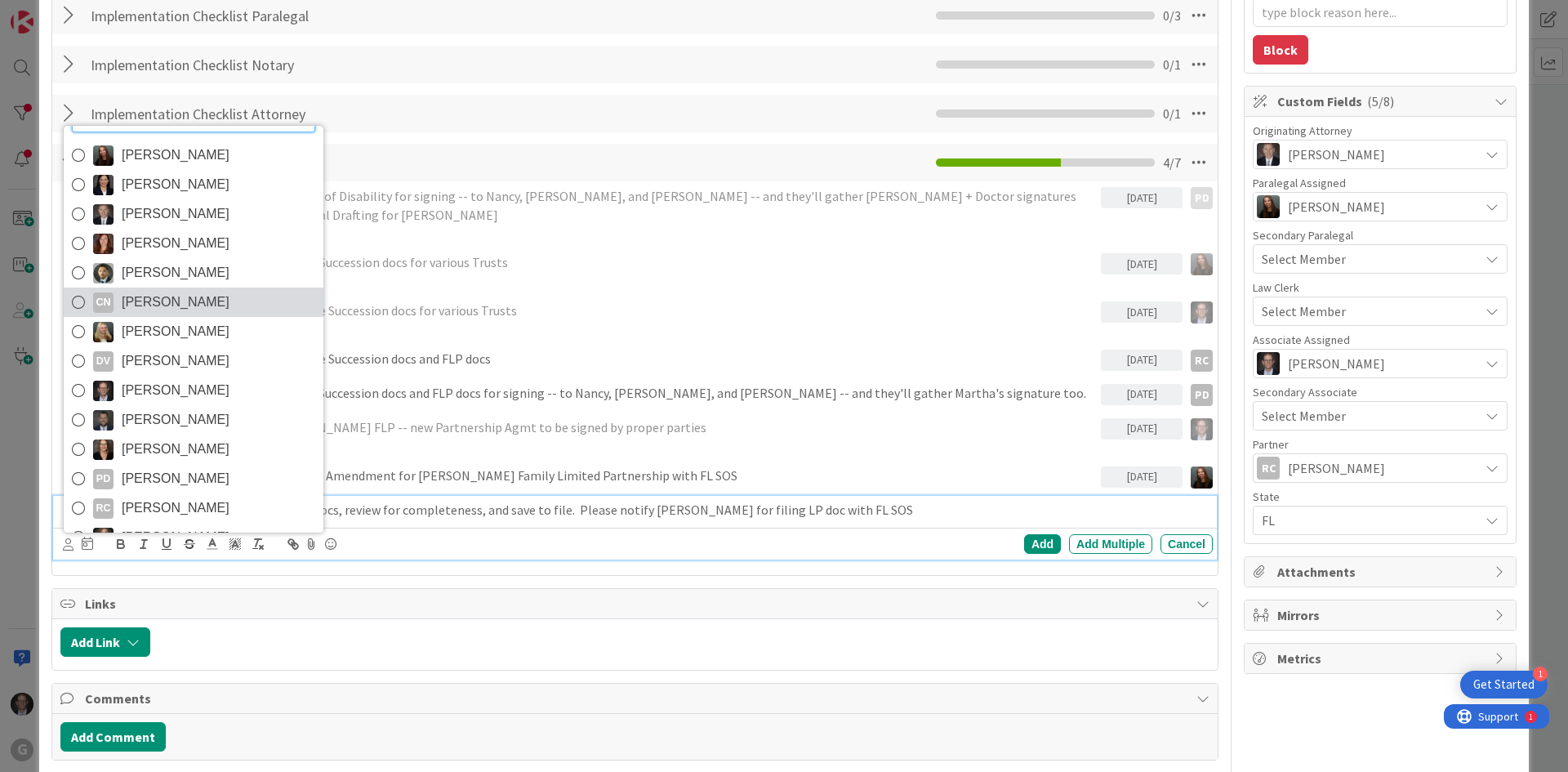
scroll to position [58, 0]
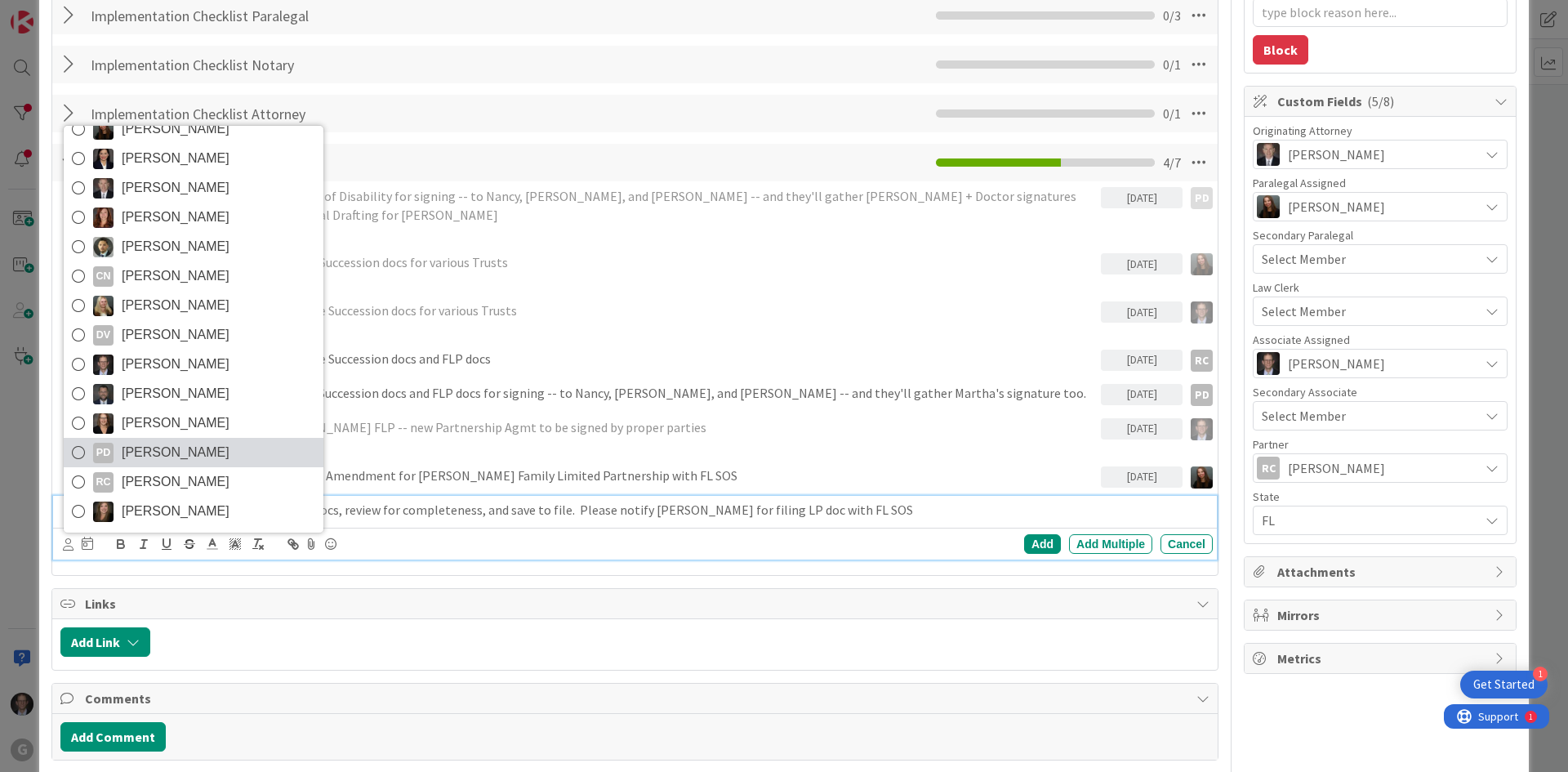
click at [80, 453] on icon at bounding box center [77, 452] width 13 height 25
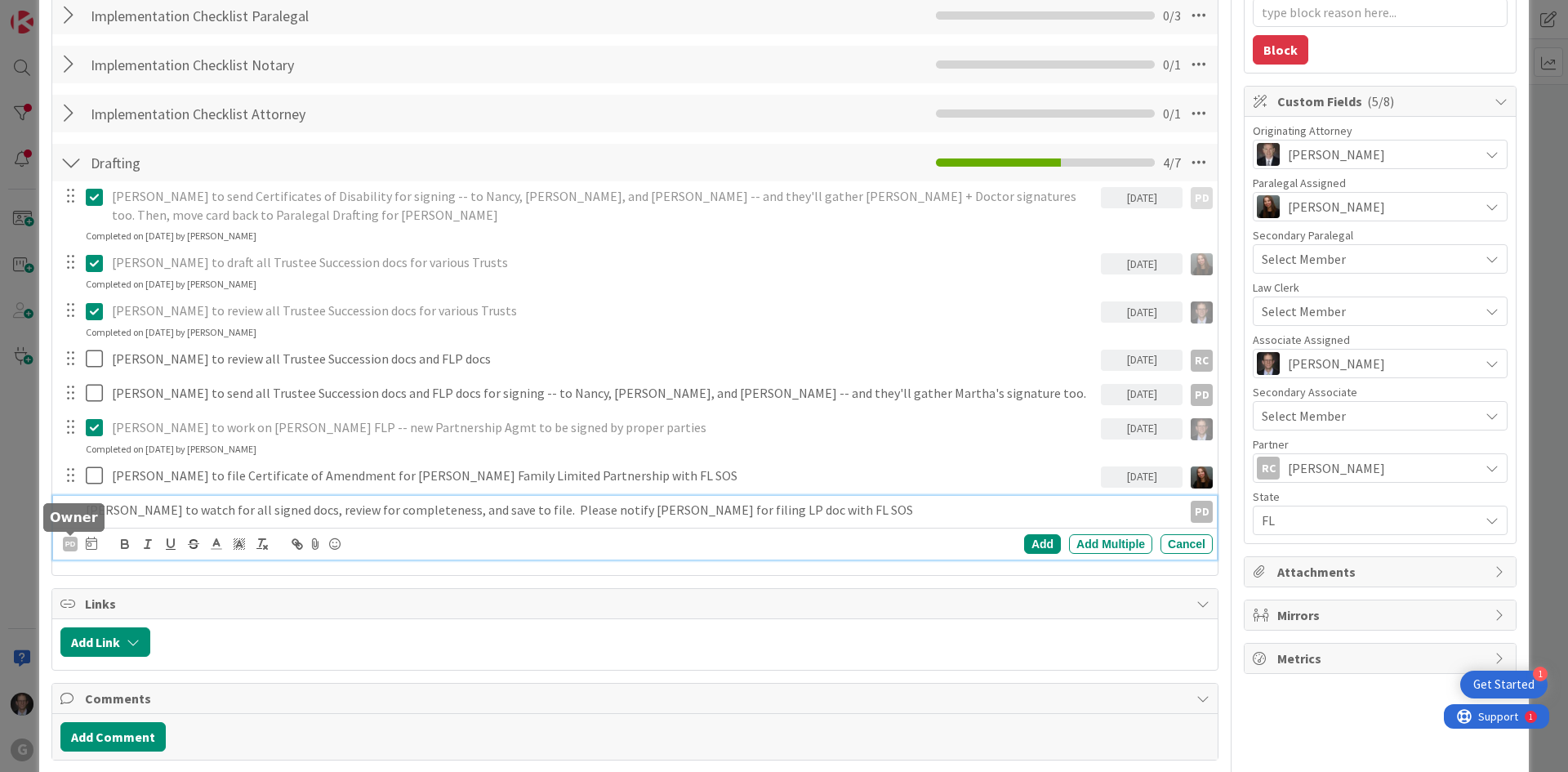
click at [68, 541] on div "PD" at bounding box center [70, 543] width 15 height 15
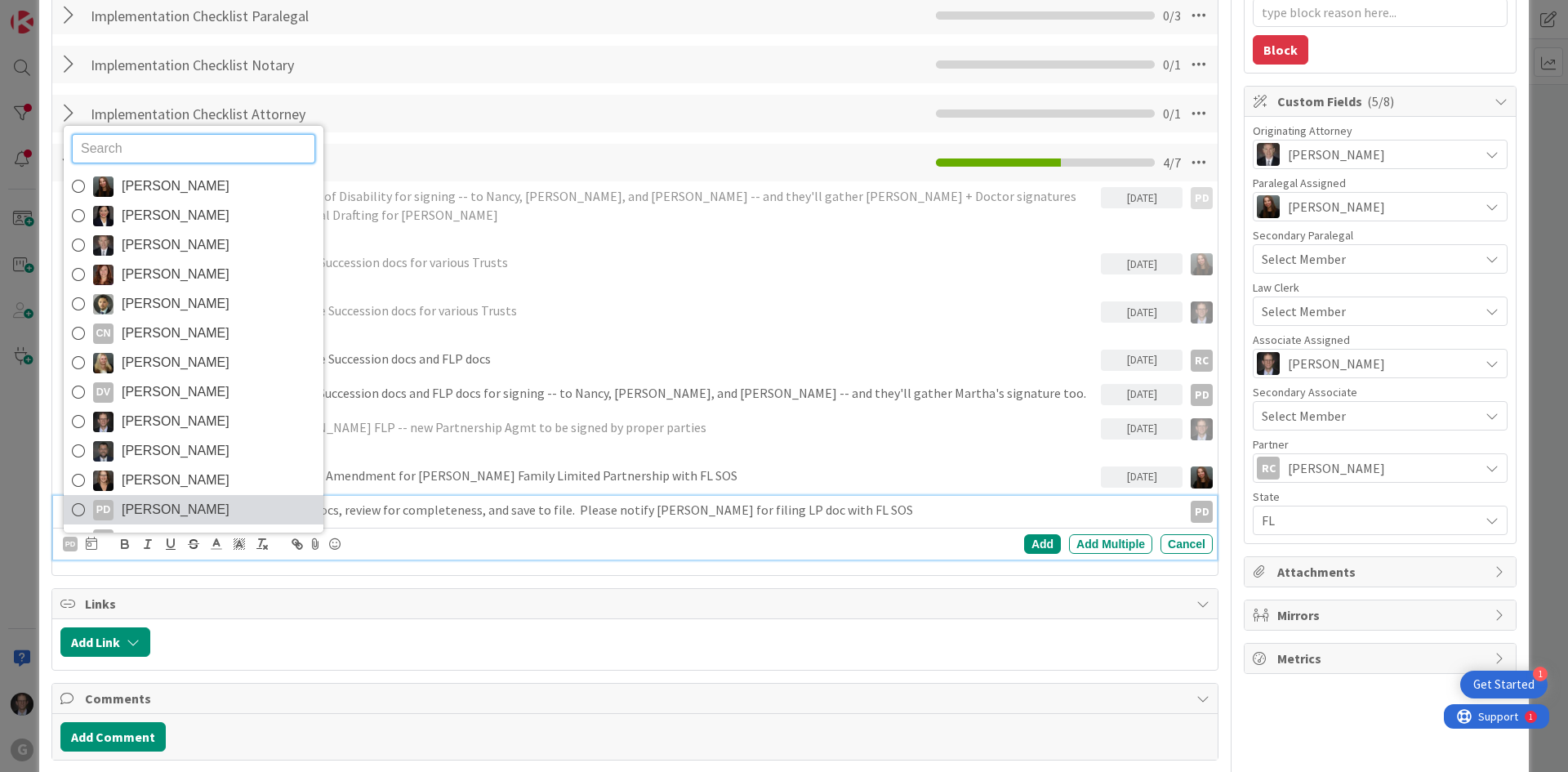
click at [79, 509] on icon at bounding box center [77, 510] width 13 height 25
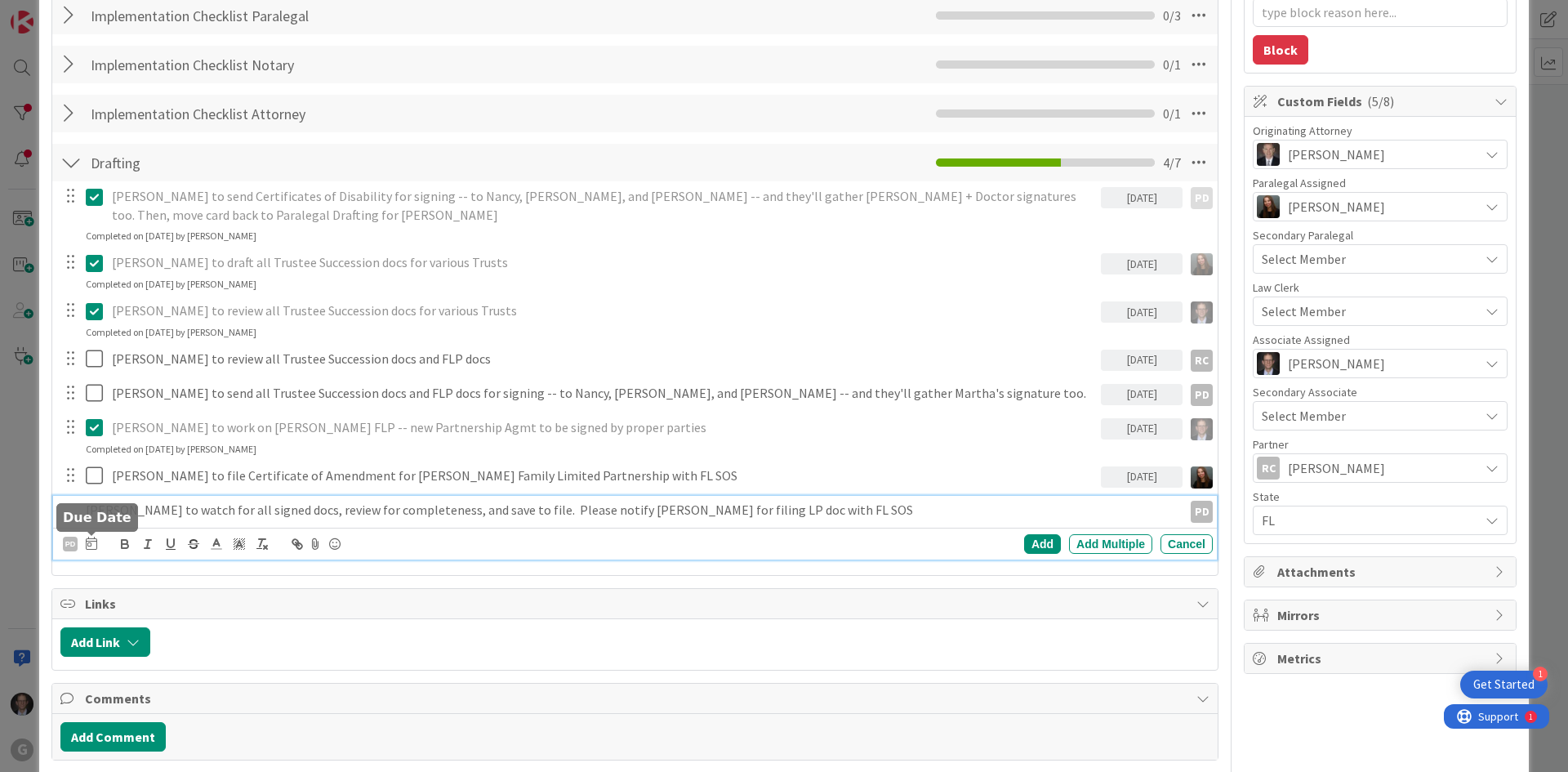
click at [90, 544] on icon at bounding box center [91, 542] width 12 height 13
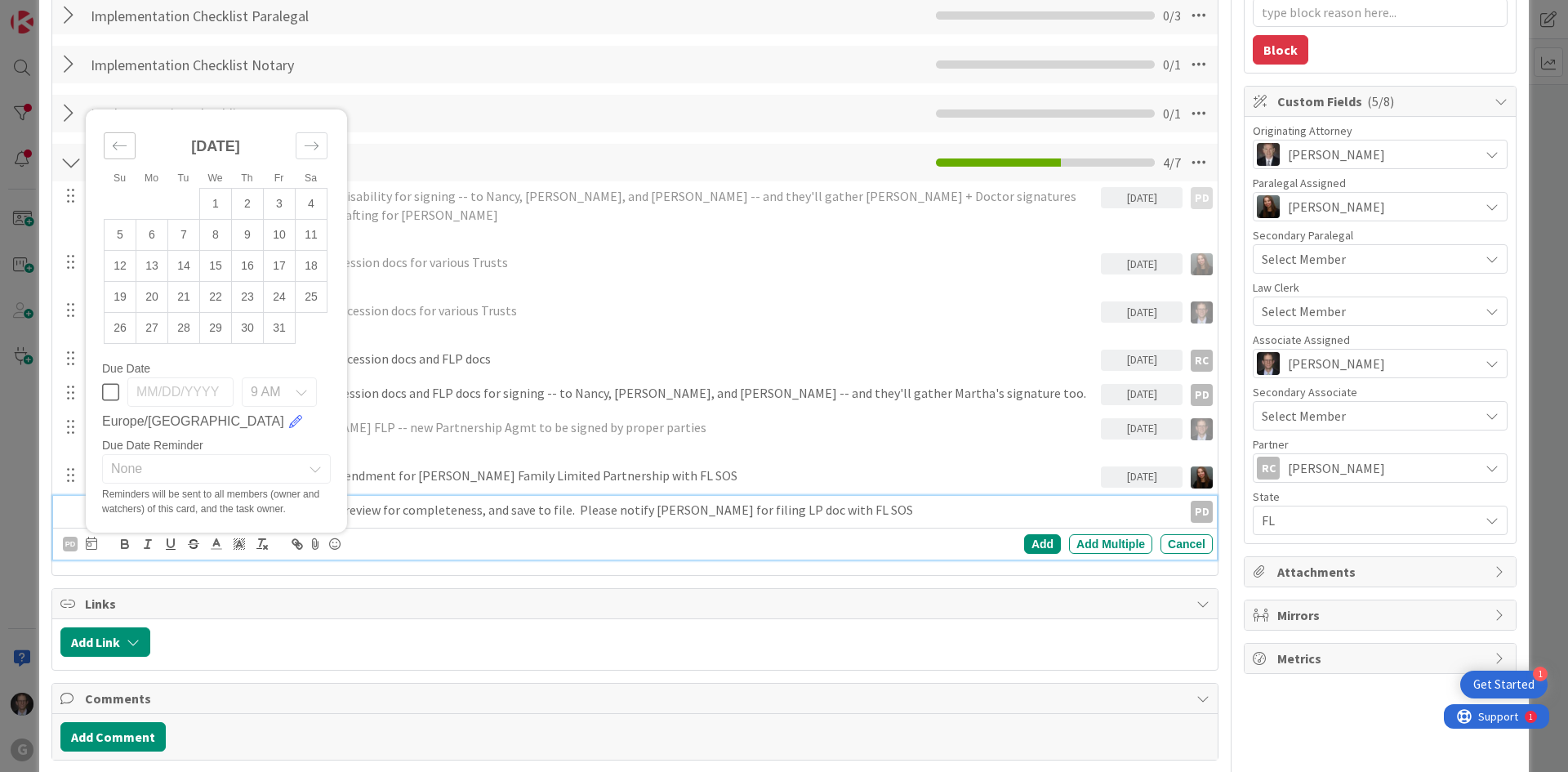
click at [122, 143] on icon "Move backward to switch to the previous month." at bounding box center [120, 146] width 16 height 16
click at [308, 149] on icon "Move forward to switch to the next month." at bounding box center [312, 146] width 16 height 16
click at [220, 199] on td "1" at bounding box center [215, 204] width 32 height 31
click at [1024, 540] on div "Add" at bounding box center [1042, 544] width 37 height 20
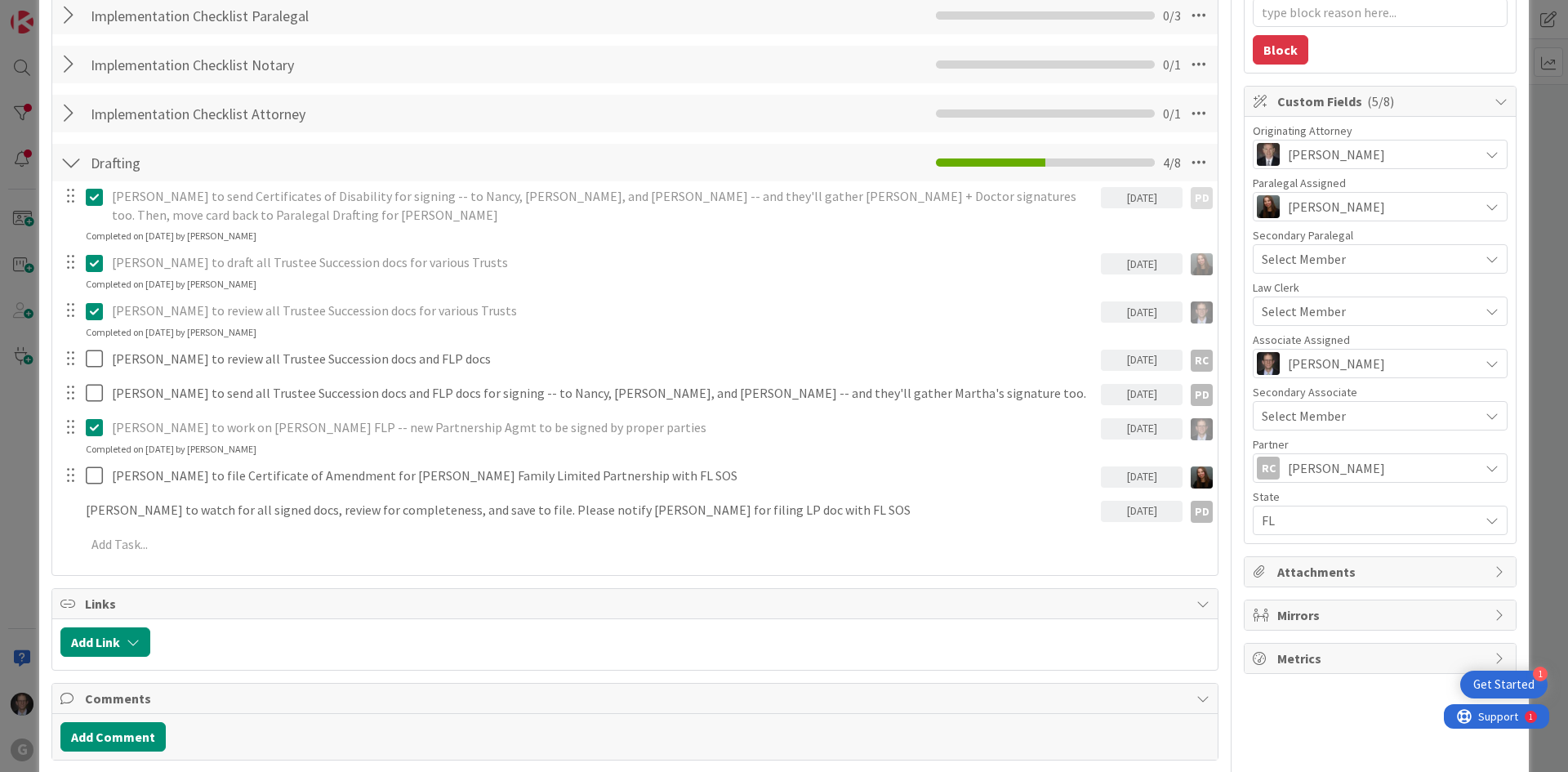
type textarea "x"
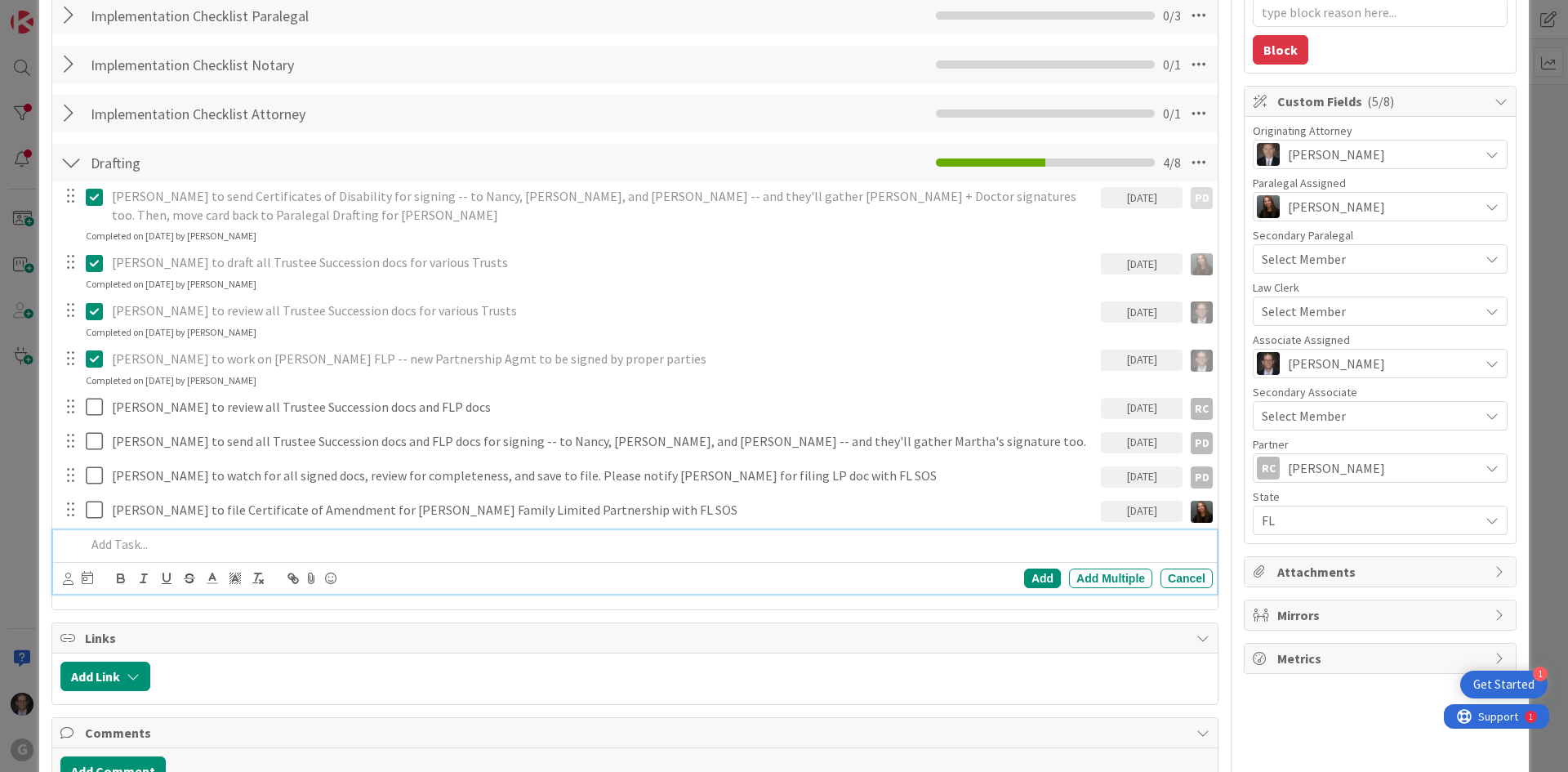
click at [131, 546] on p at bounding box center [645, 544] width 1120 height 19
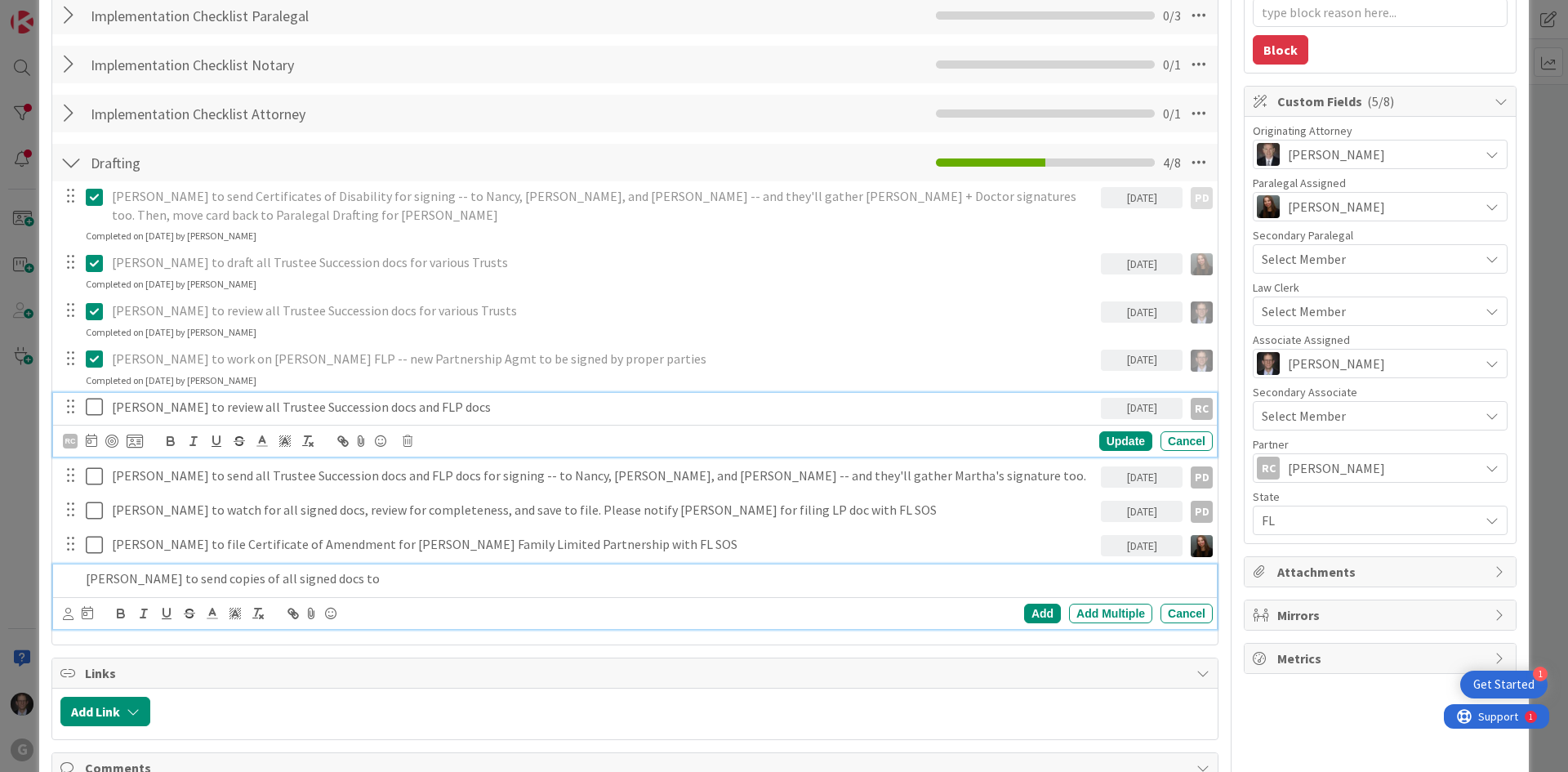
drag, startPoint x: 255, startPoint y: 405, endPoint x: 264, endPoint y: 404, distance: 9.1
click at [255, 405] on div "[PERSON_NAME] to review all Trustee Succession docs and FLP docs [DATE] RC RC S…" at bounding box center [635, 424] width 1164 height 65
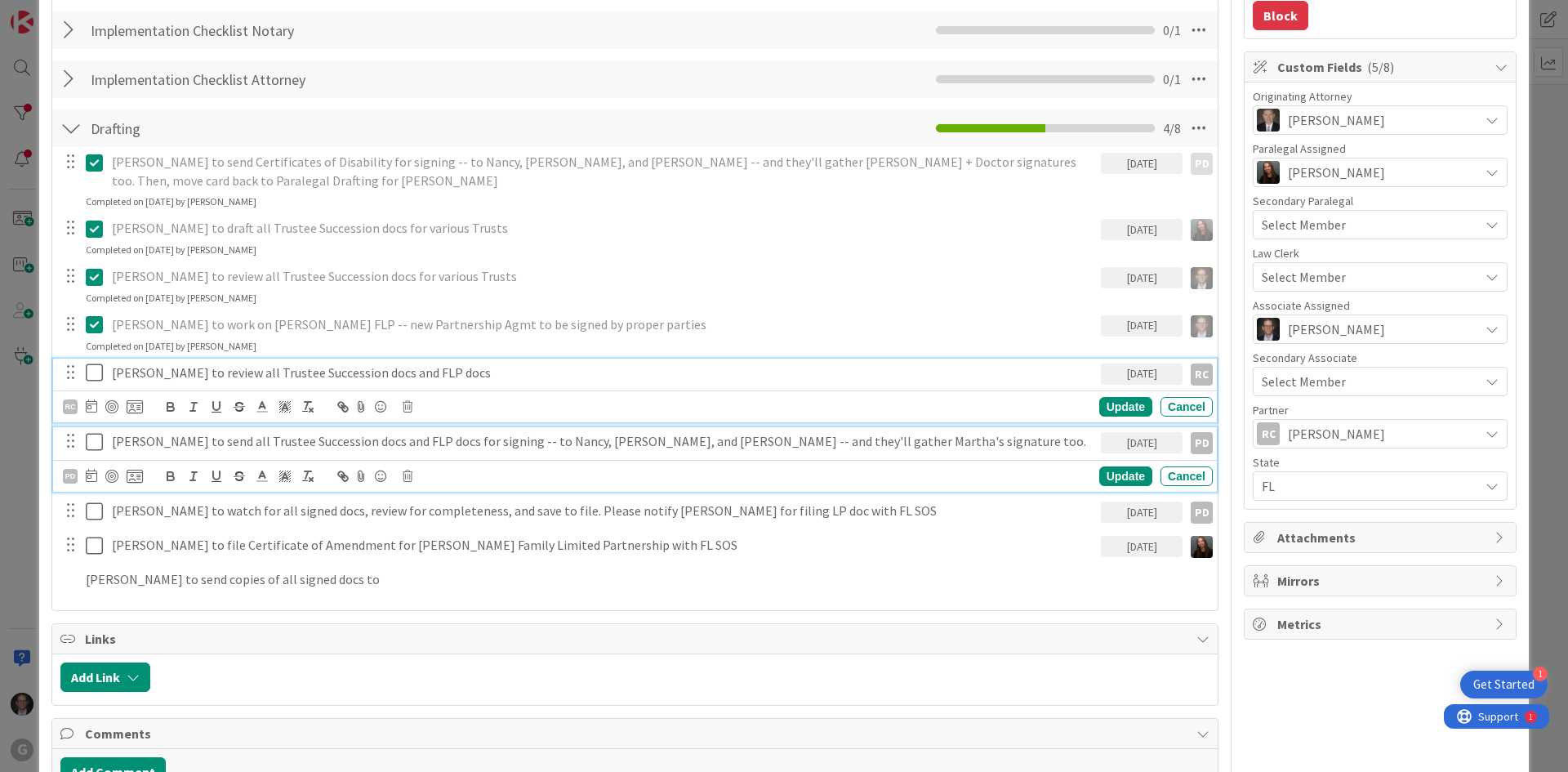
click at [329, 442] on p "[PERSON_NAME] to send all Trustee Succession docs and FLP docs for signing -- t…" at bounding box center [603, 441] width 982 height 19
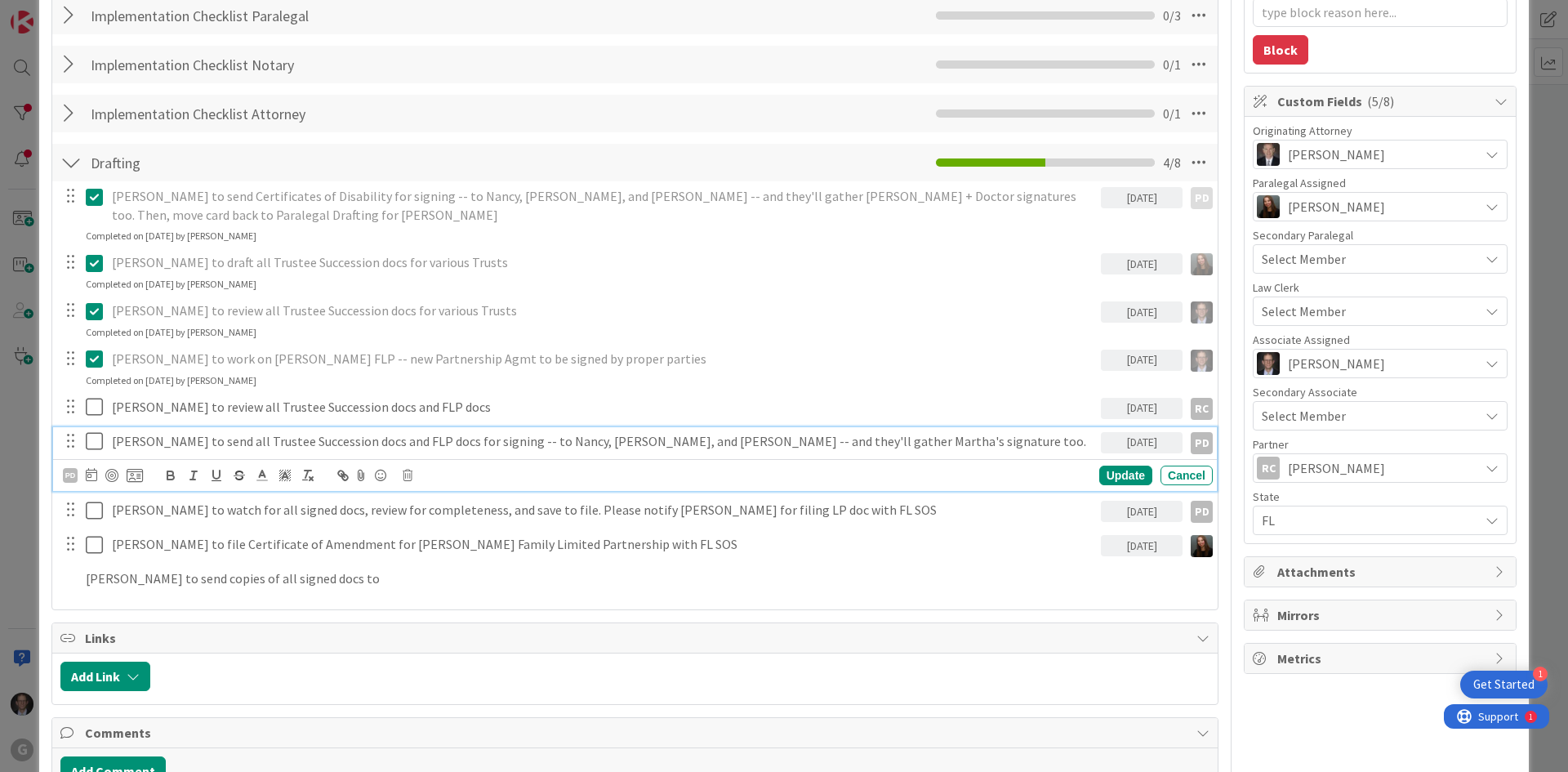
click at [636, 443] on p "[PERSON_NAME] to send all Trustee Succession docs and FLP docs for signing -- t…" at bounding box center [603, 441] width 982 height 19
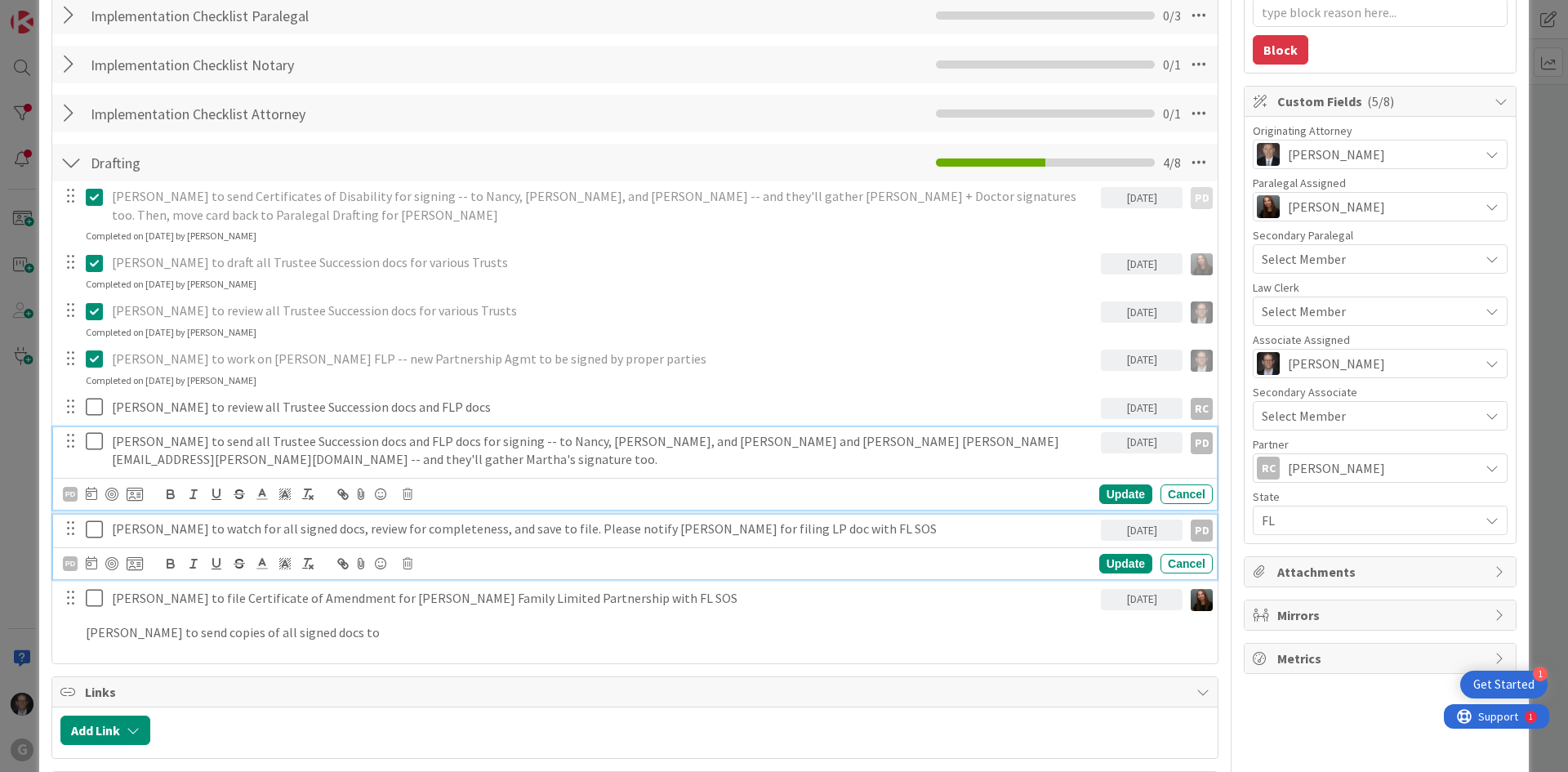
click at [522, 520] on p "[PERSON_NAME] to watch for all signed docs, review for completeness, and save t…" at bounding box center [603, 529] width 982 height 19
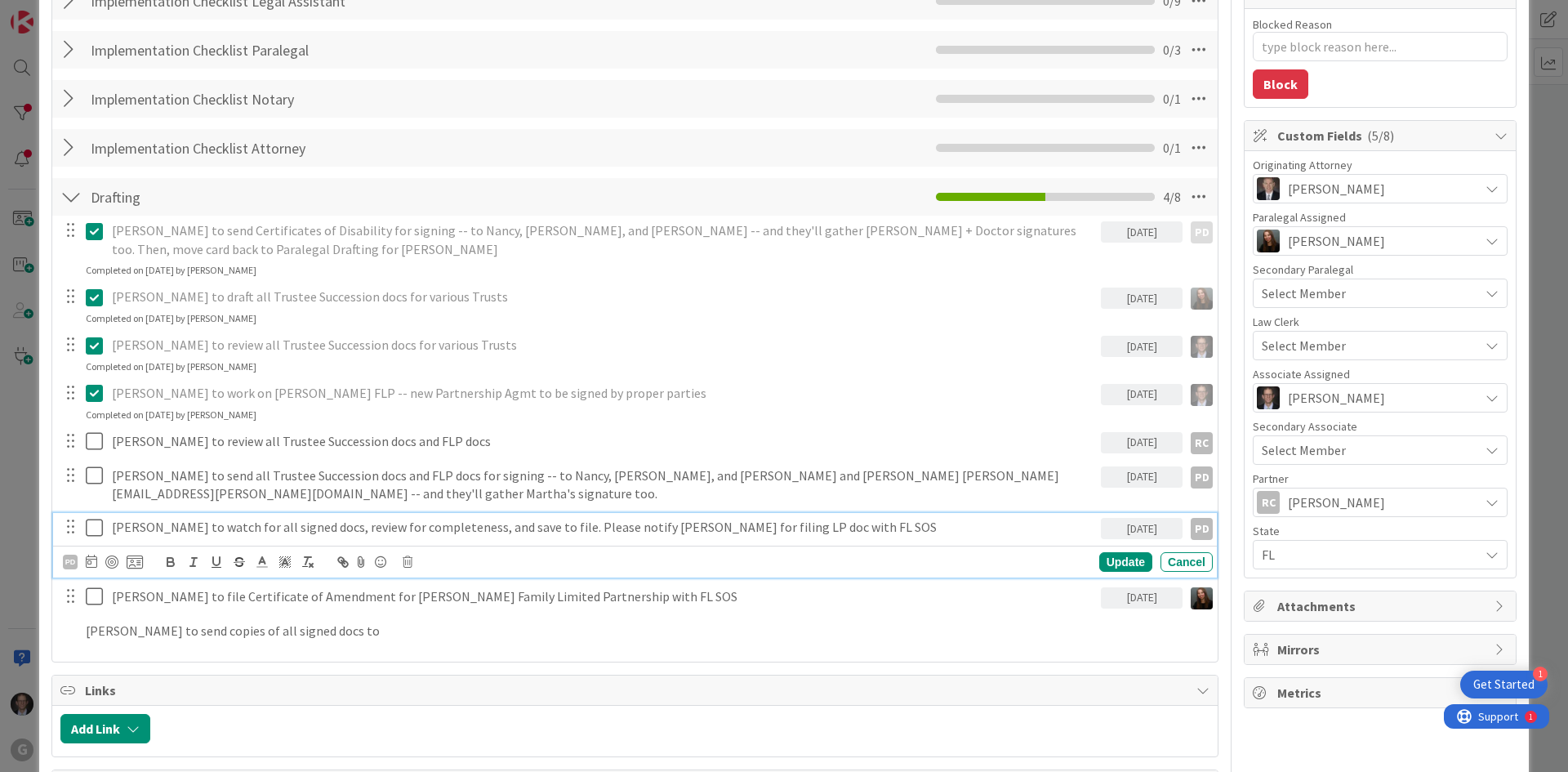
type textarea "x"
click at [432, 518] on p "[PERSON_NAME] to watch for all signed docs, review for completeness, and save t…" at bounding box center [603, 527] width 982 height 19
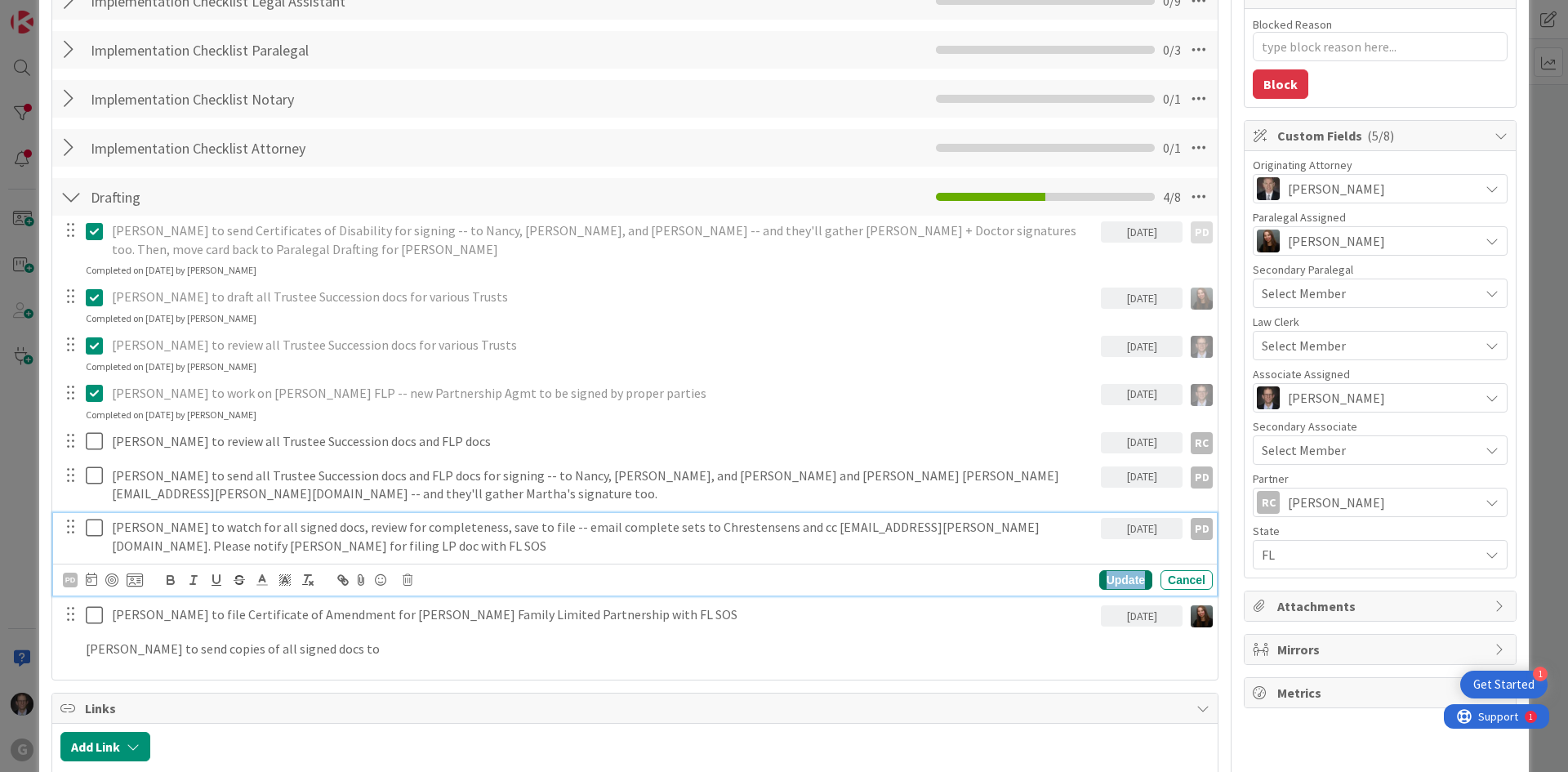
click at [1103, 570] on div "Update" at bounding box center [1125, 580] width 53 height 20
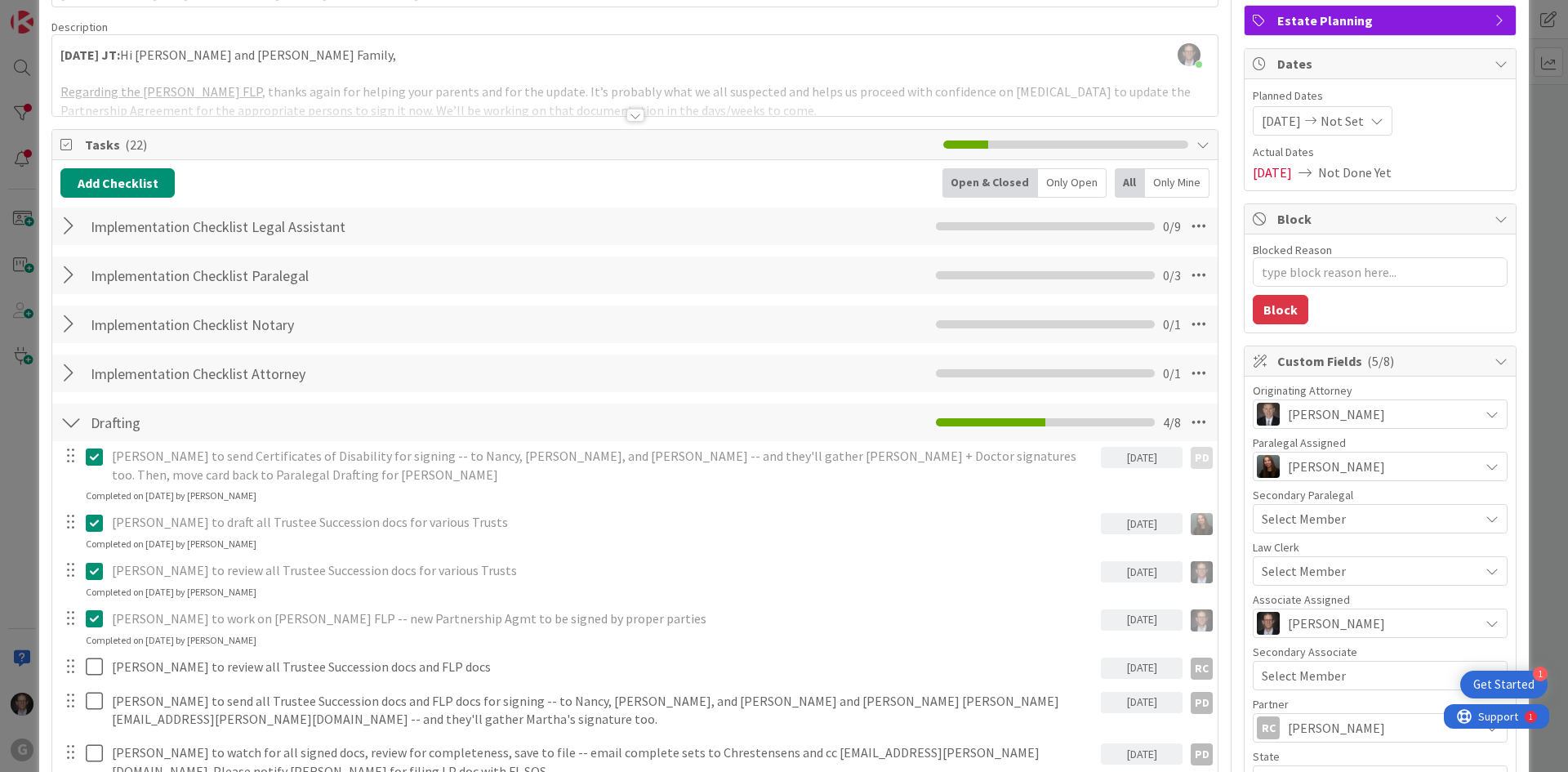
scroll to position [0, 0]
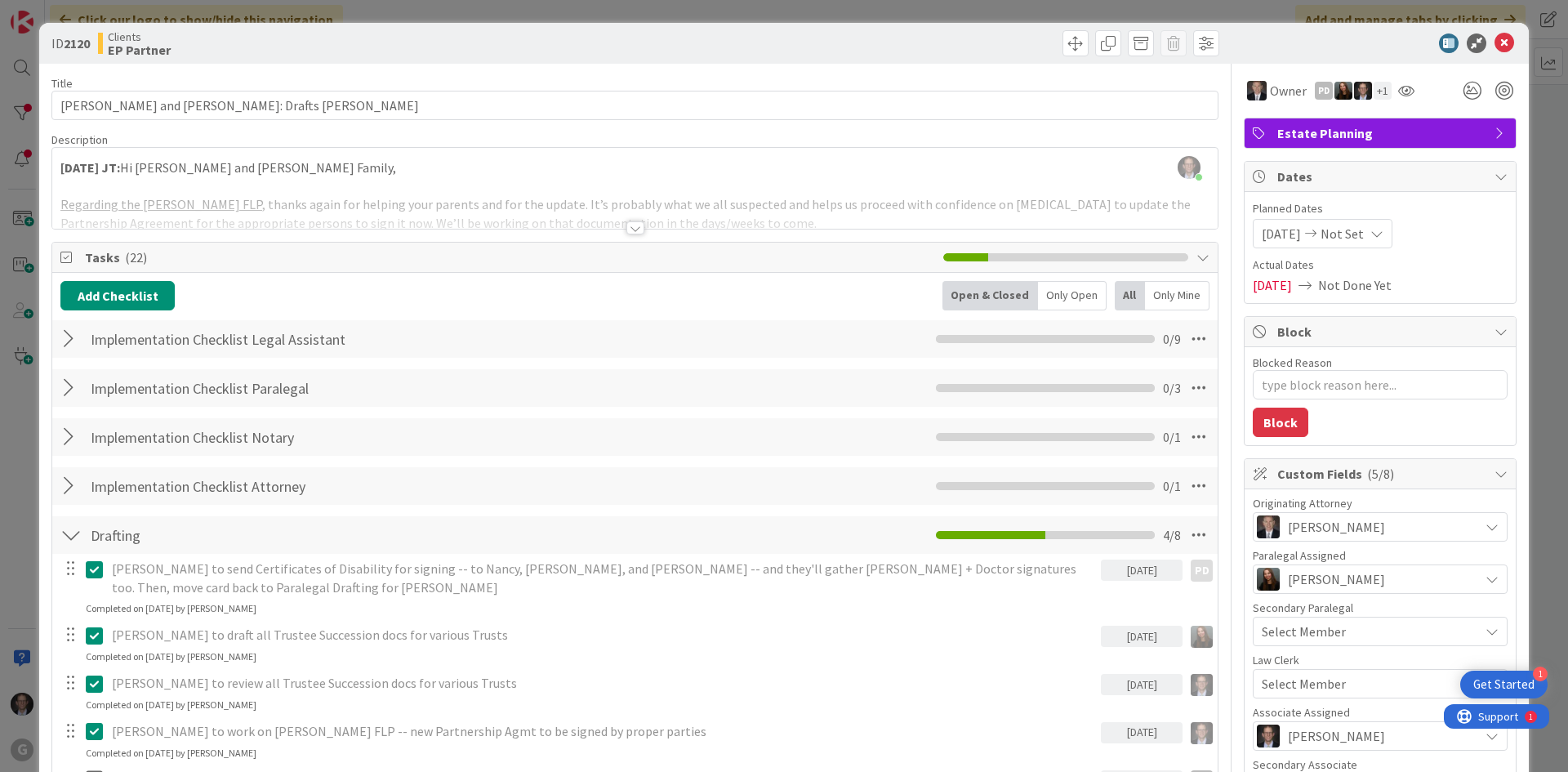
click at [634, 223] on div at bounding box center [636, 228] width 18 height 13
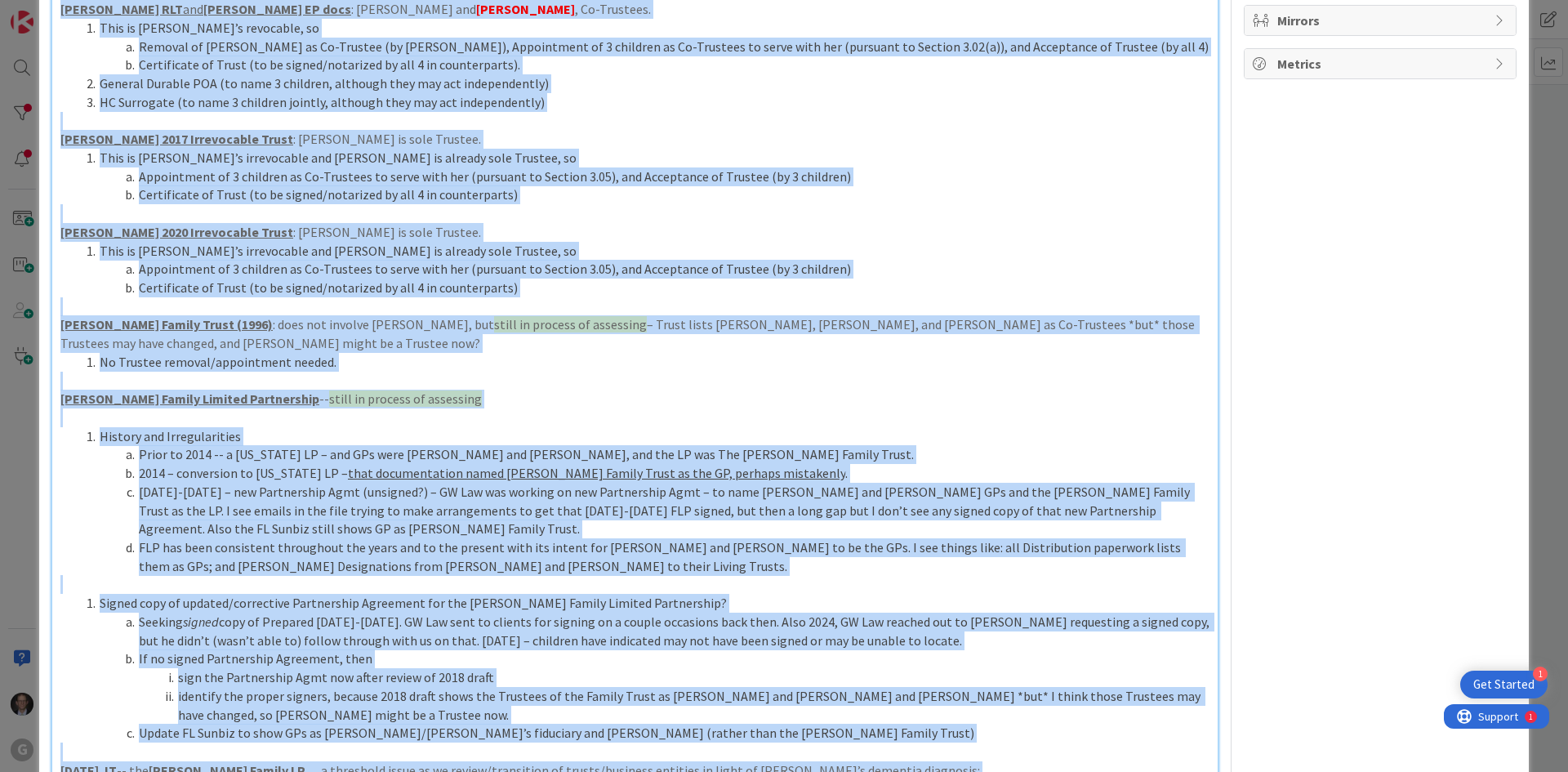
scroll to position [1045, 0]
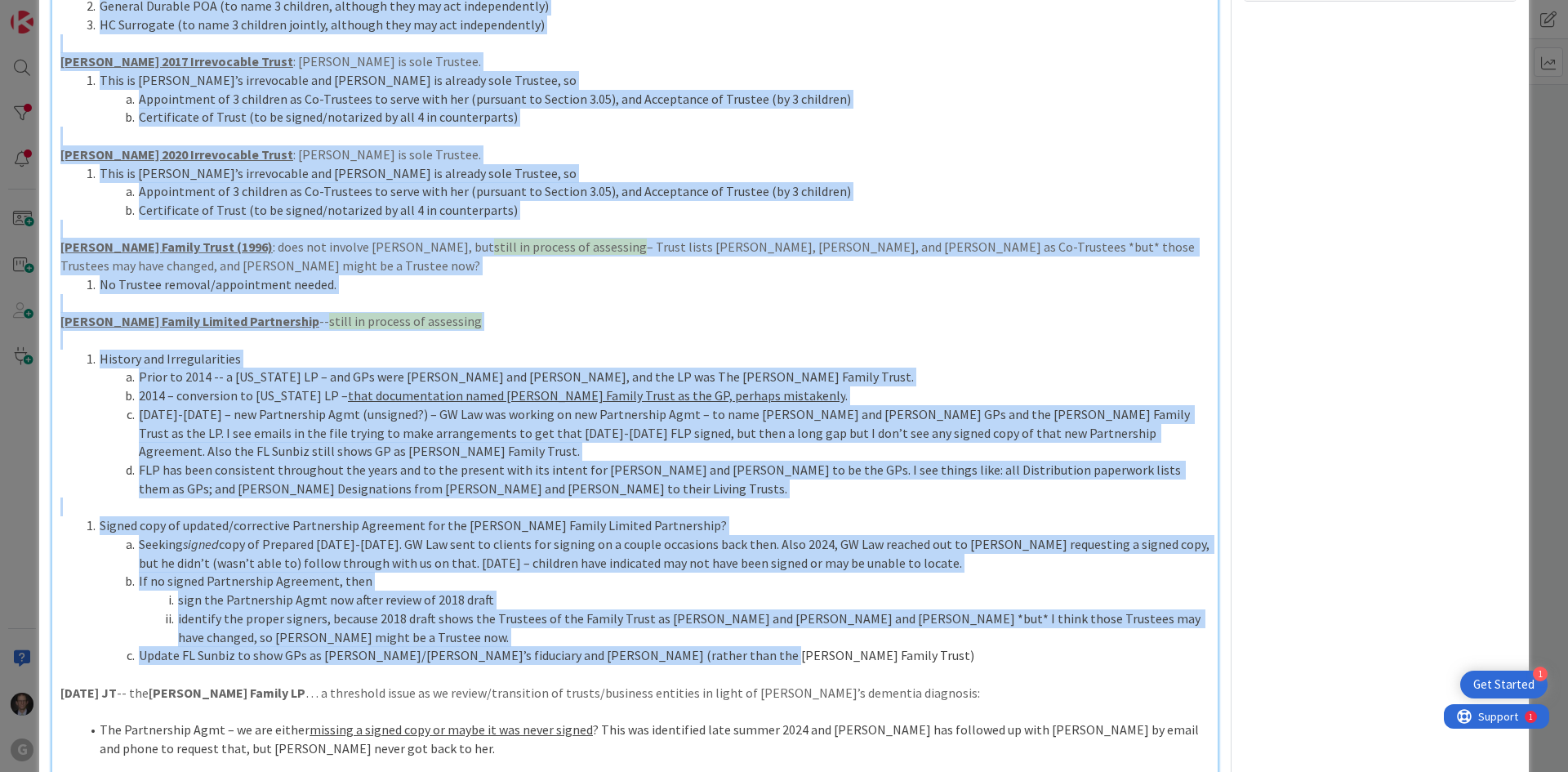
drag, startPoint x: 58, startPoint y: 146, endPoint x: 900, endPoint y: 629, distance: 970.7
click at [900, 629] on div "[DATE] JT: Hi [PERSON_NAME] and [PERSON_NAME] Family, Regarding the [PERSON_NAM…" at bounding box center [635, 476] width 1165 height 2674
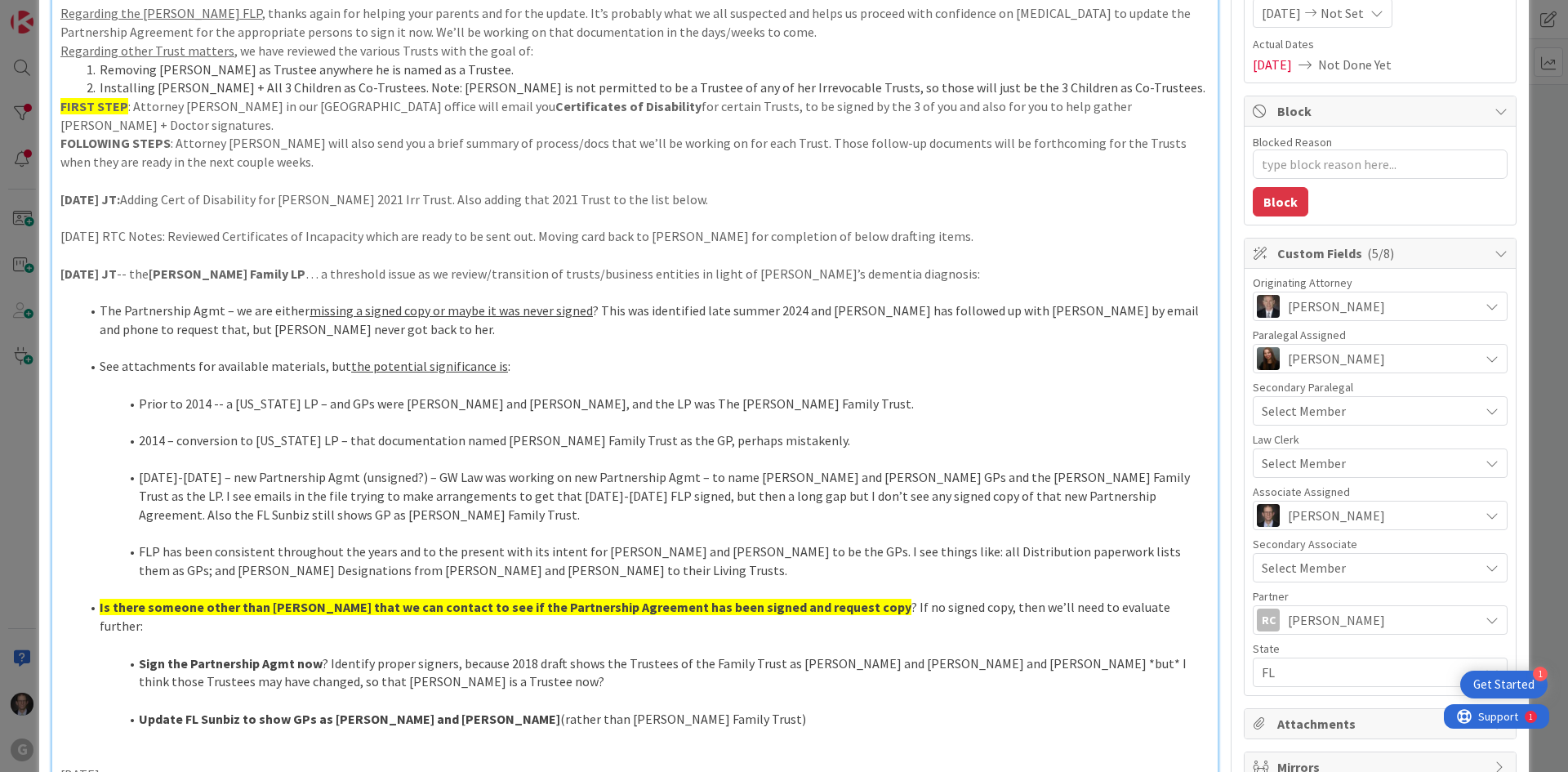
scroll to position [0, 0]
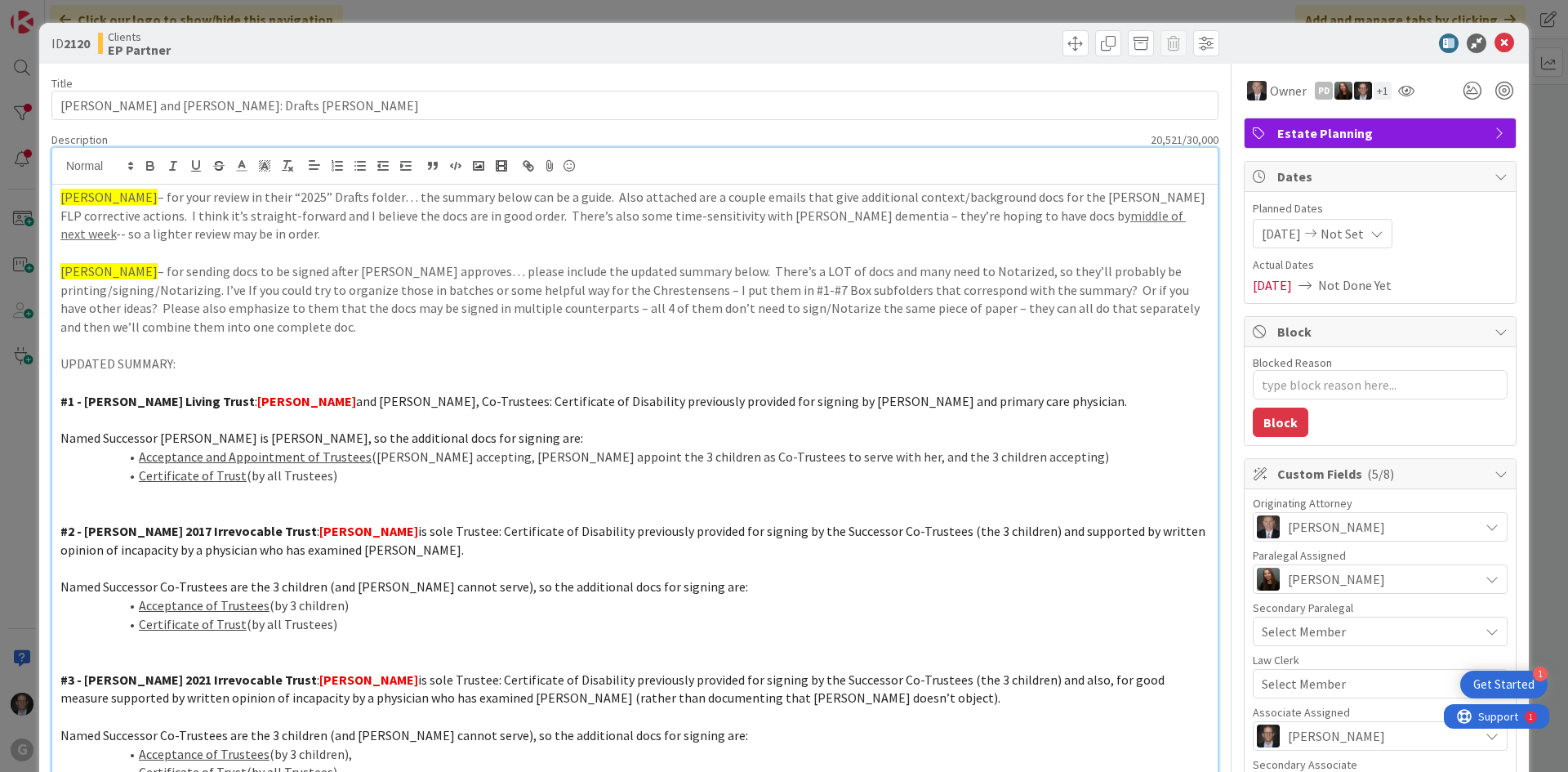
click at [61, 198] on span "[PERSON_NAME]" at bounding box center [109, 197] width 97 height 16
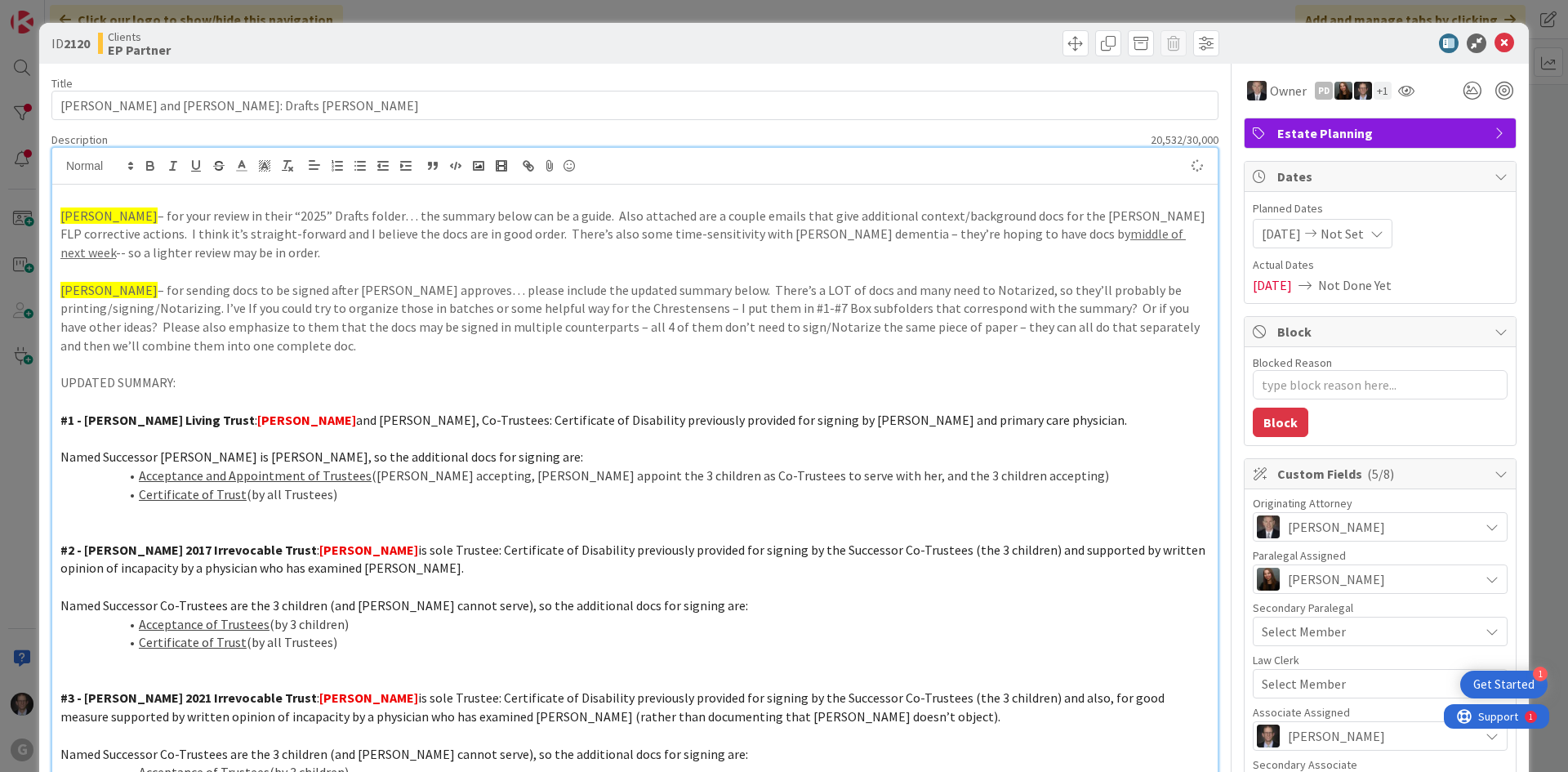
type textarea "x"
drag, startPoint x: 61, startPoint y: 198, endPoint x: 139, endPoint y: 200, distance: 78.0
click at [139, 200] on p "[DATE] JT" at bounding box center [635, 197] width 1149 height 19
click at [148, 169] on icon "button" at bounding box center [150, 168] width 7 height 4
click at [140, 235] on p "[PERSON_NAME] – for your review in their “2025” Drafts folder… the summary belo…" at bounding box center [635, 234] width 1149 height 56
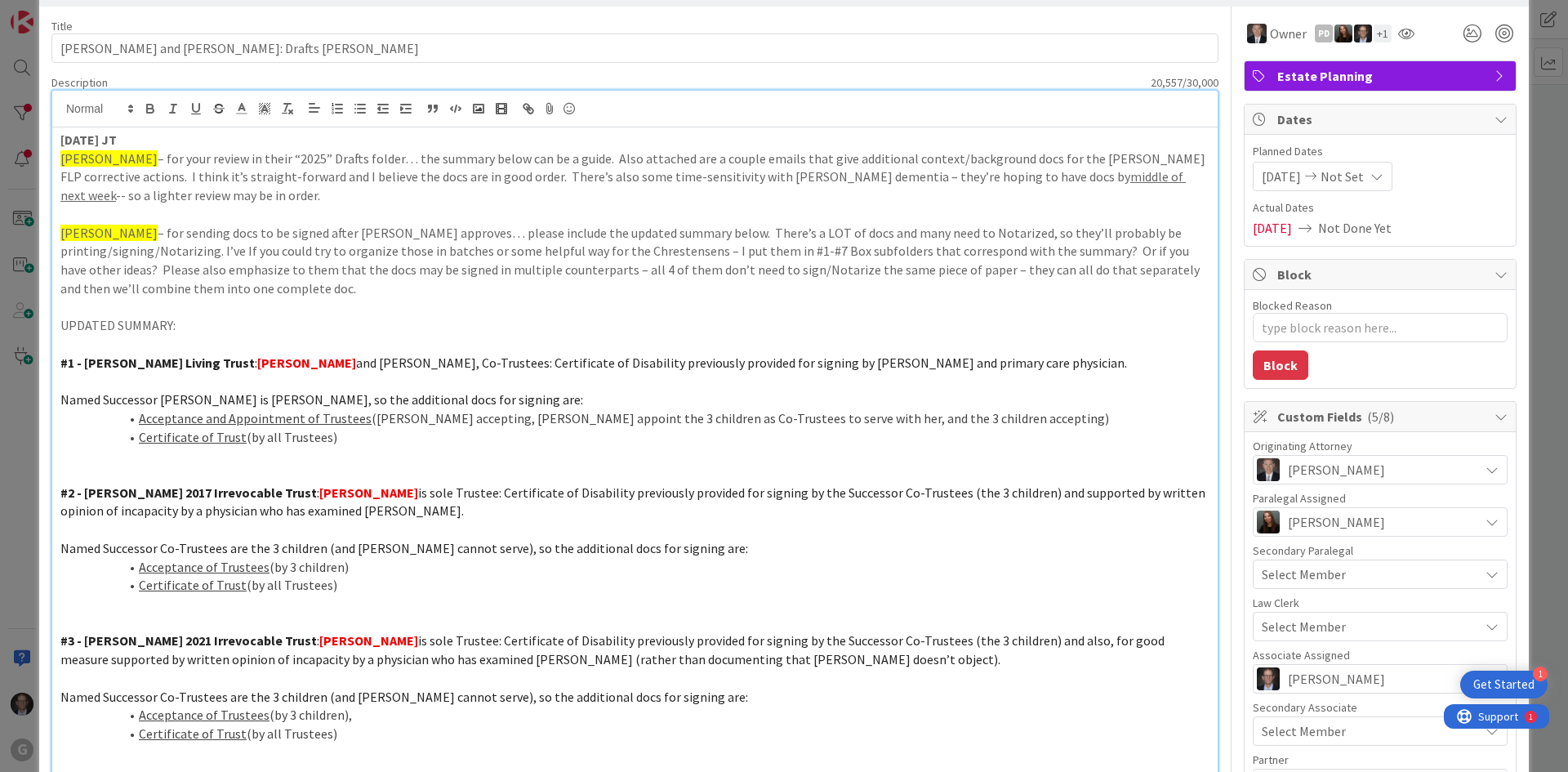
scroll to position [81, 0]
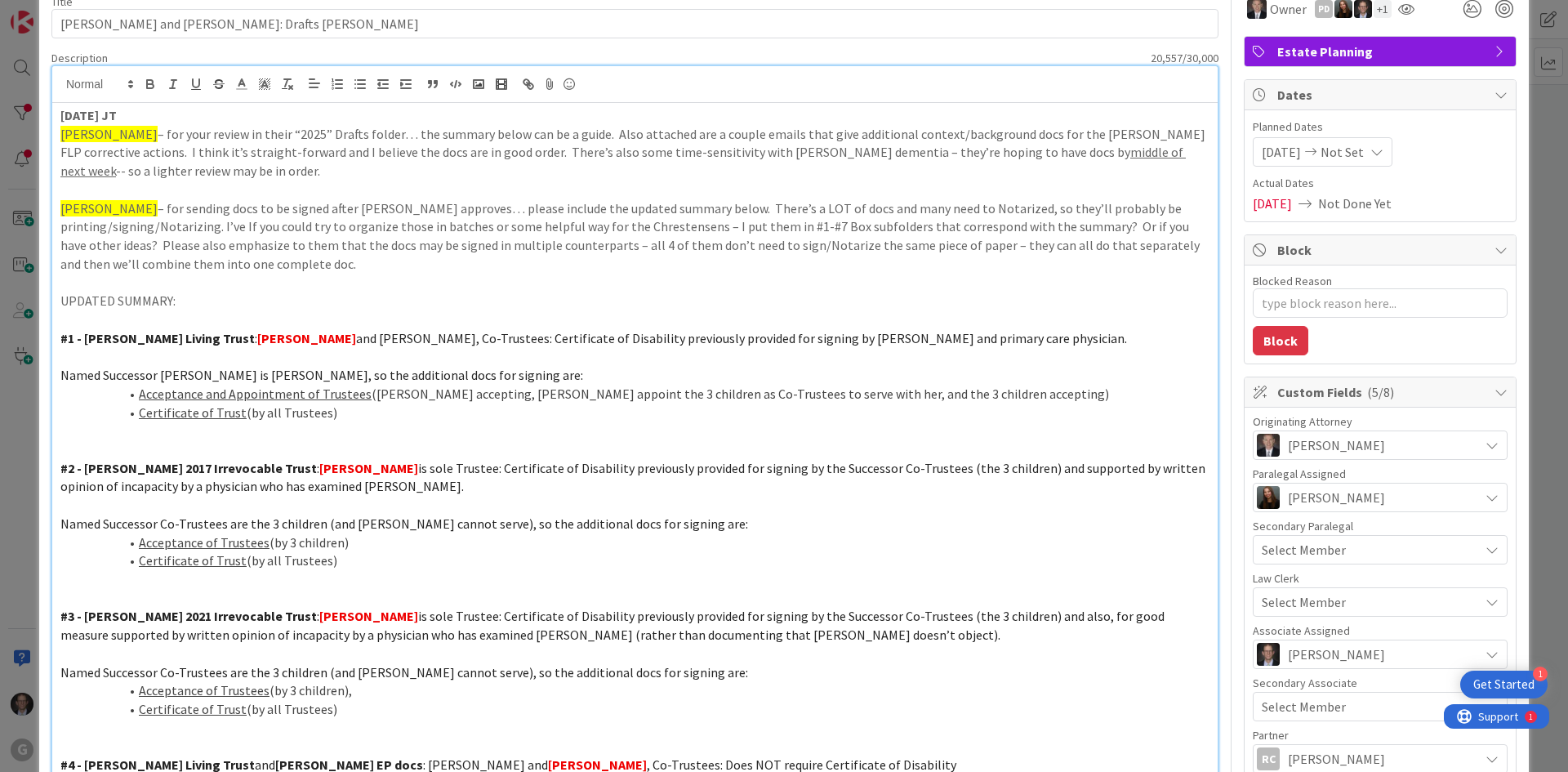
click at [142, 388] on u "Acceptance and Appointment of Trustees" at bounding box center [255, 393] width 232 height 16
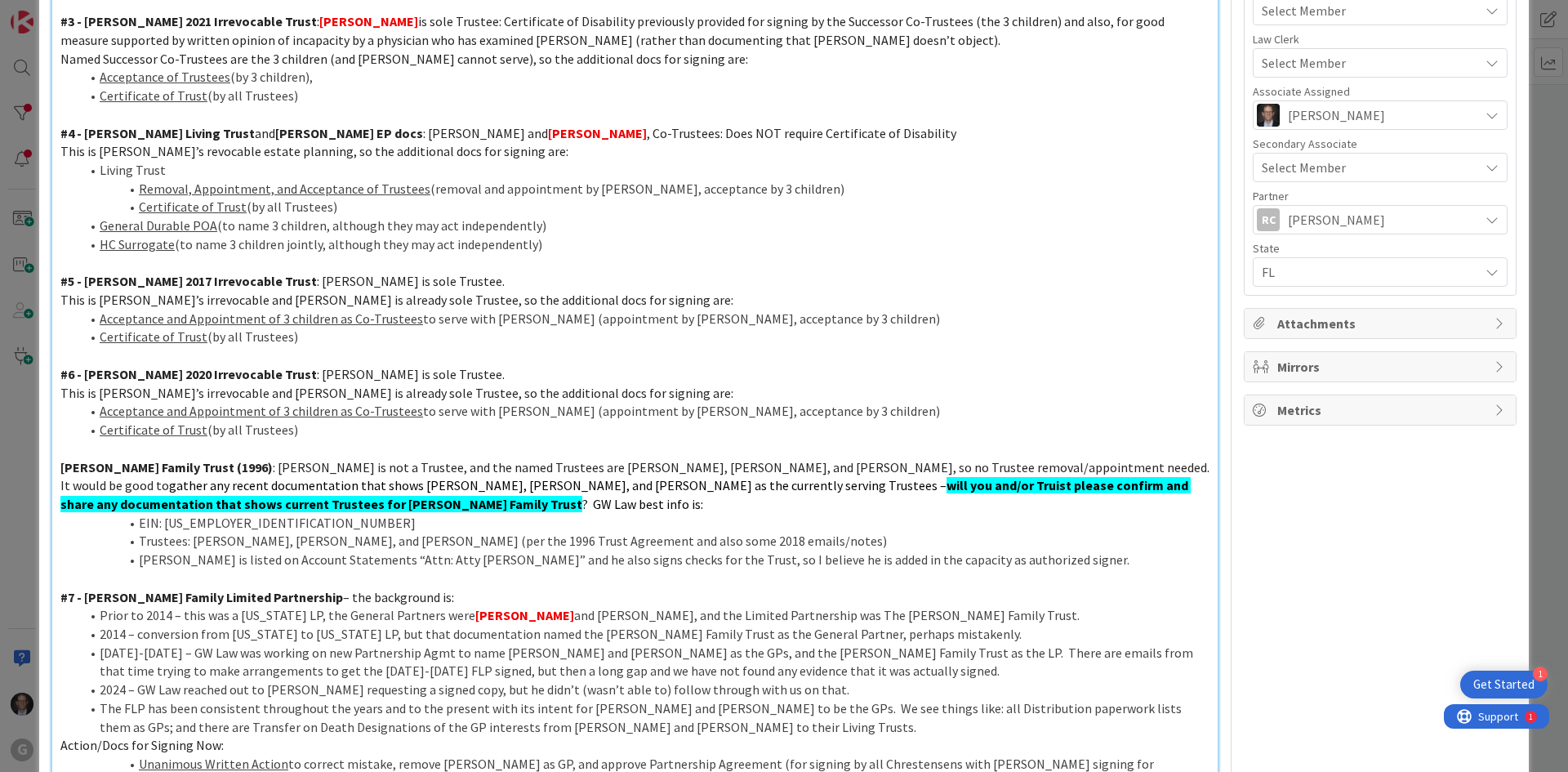
scroll to position [714, 0]
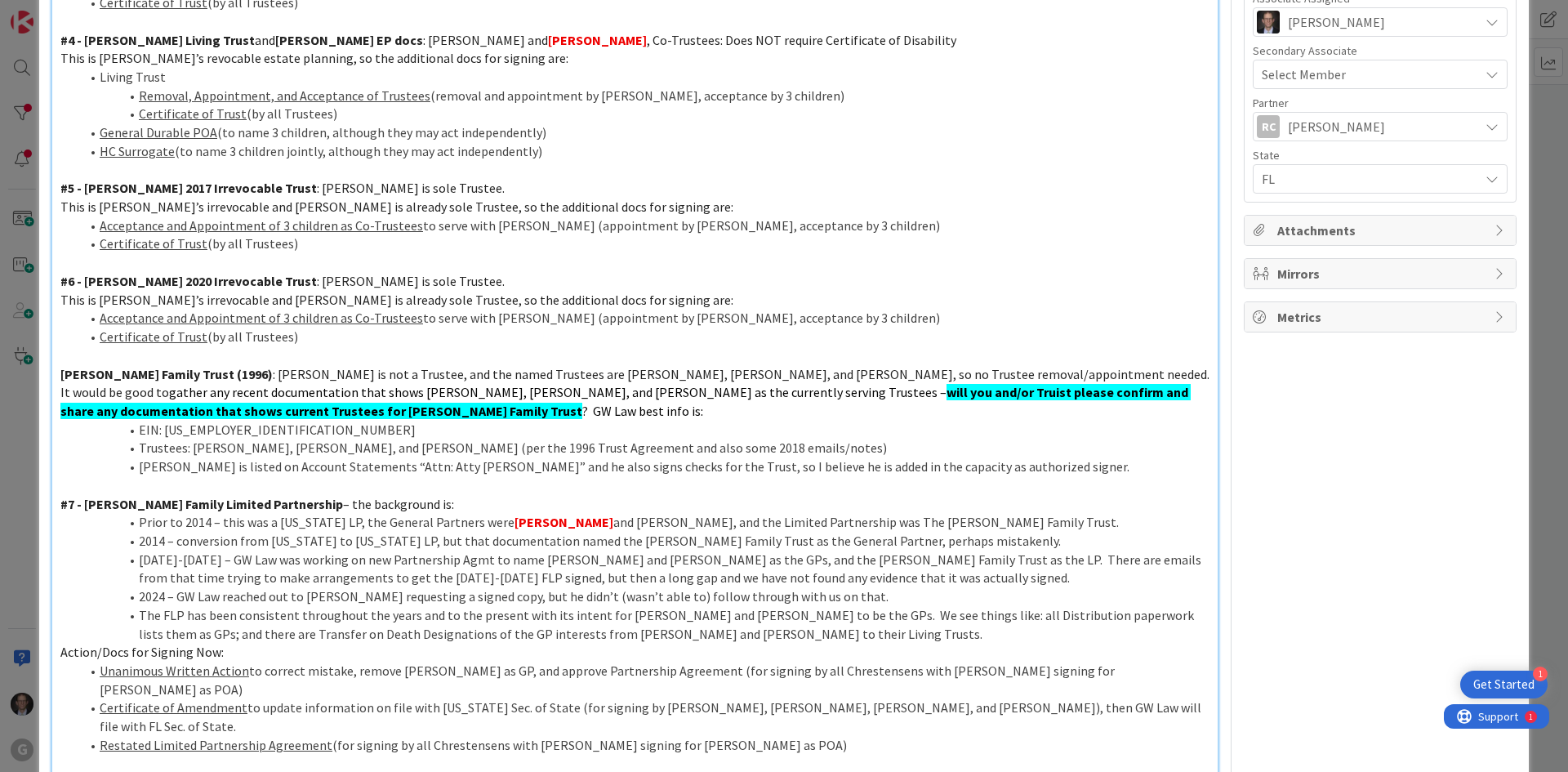
type textarea "x"
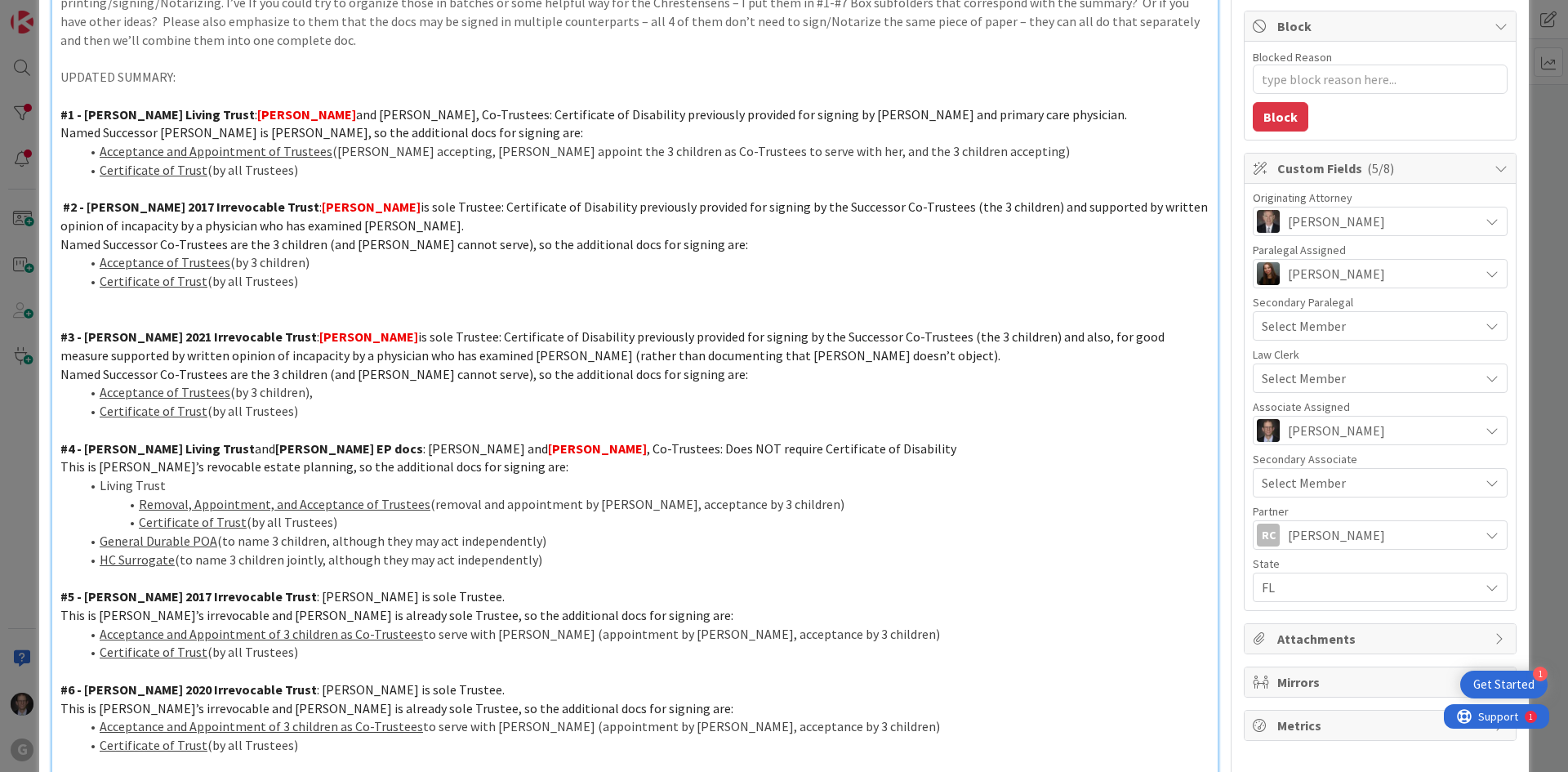
scroll to position [0, 0]
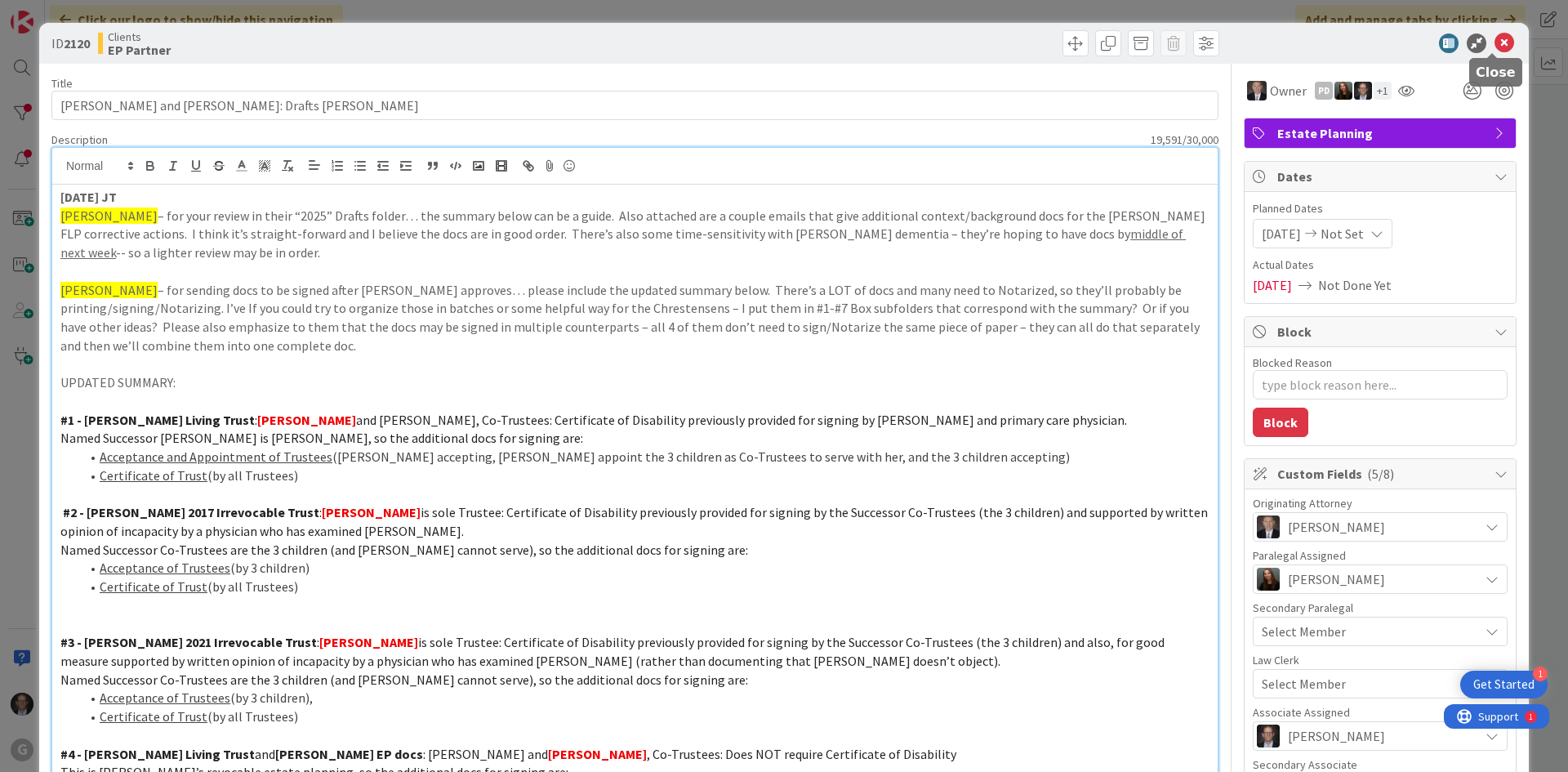
click at [1182, 40] on icon at bounding box center [1504, 44] width 20 height 20
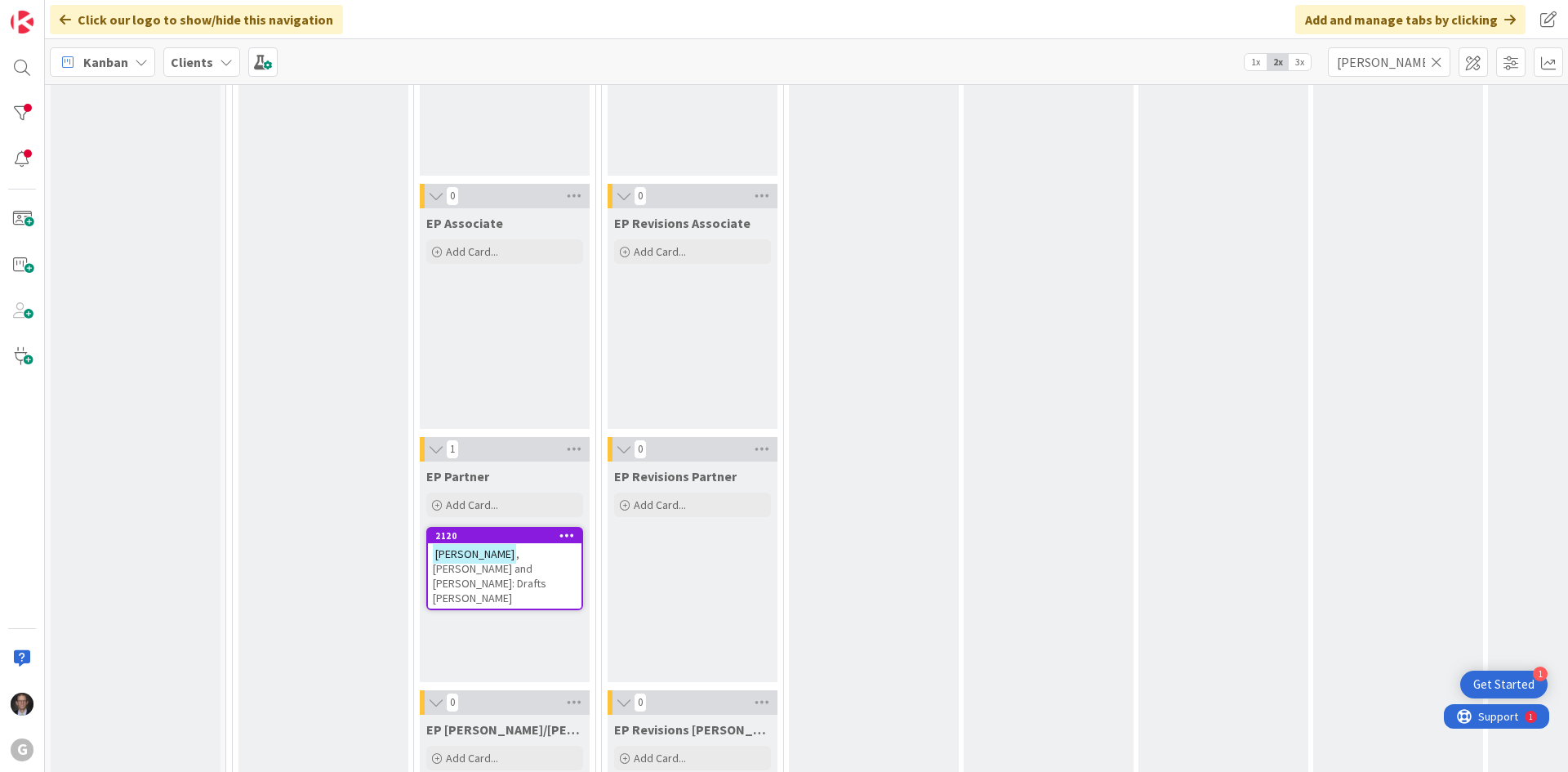
click at [1182, 66] on icon at bounding box center [1437, 62] width 12 height 15
